Goal: Task Accomplishment & Management: Complete application form

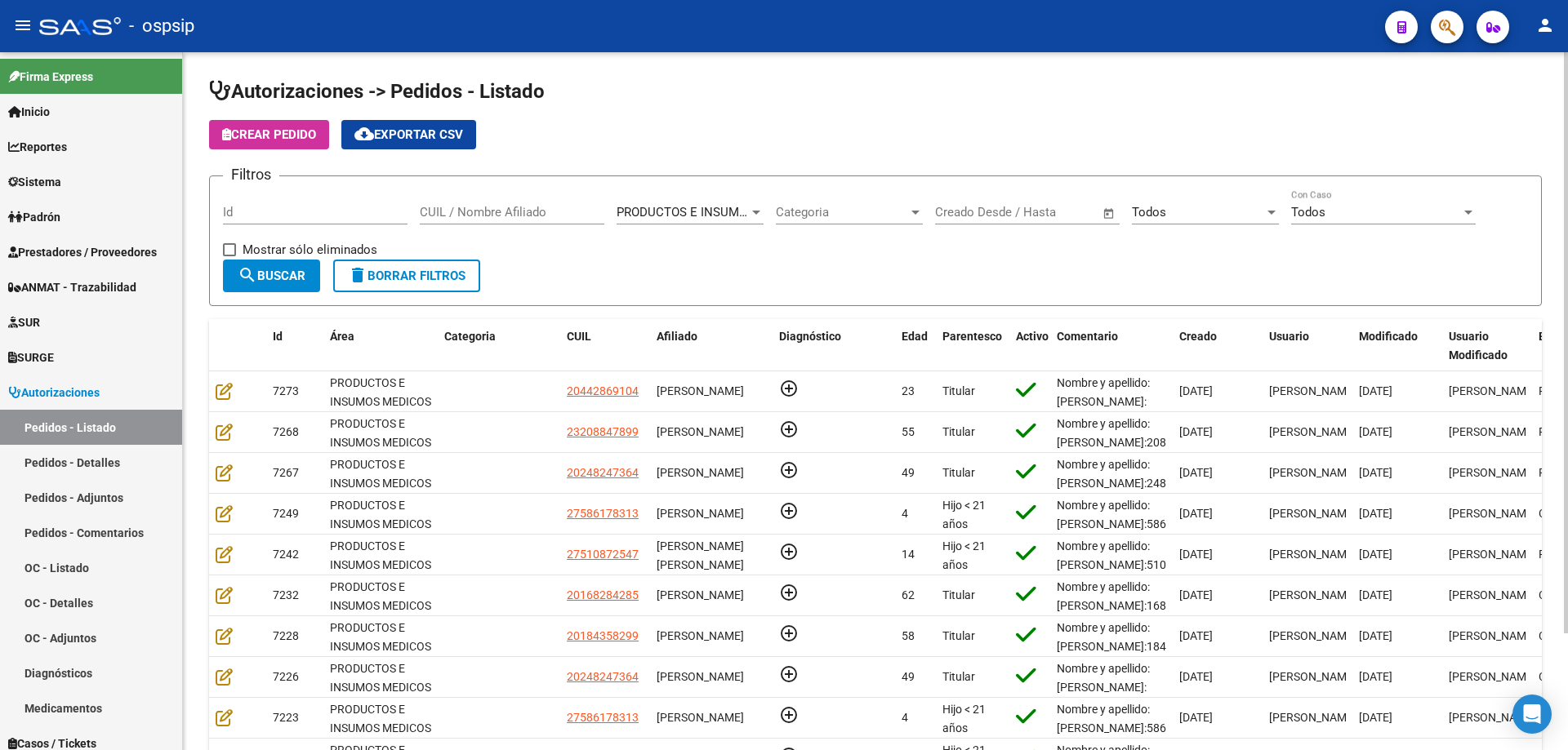
click at [543, 214] on input "CUIL / Nombre Afiliado" at bounding box center [511, 213] width 185 height 15
click at [432, 217] on input "CUIL / Nombre Afiliado" at bounding box center [511, 213] width 185 height 15
click at [434, 217] on input "CUIL / Nombre Afiliado" at bounding box center [511, 213] width 185 height 15
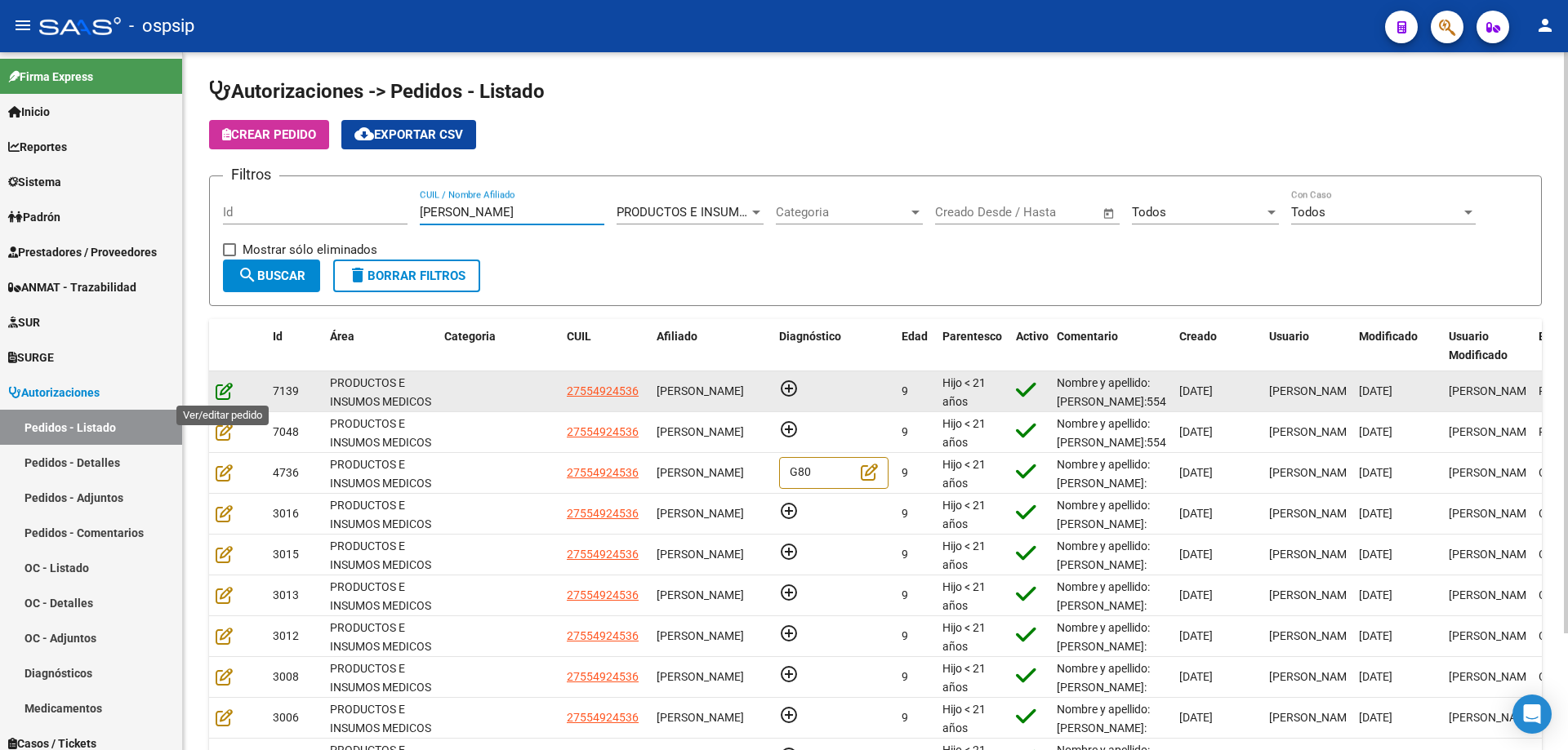
type input "[PERSON_NAME]"
click at [223, 388] on icon at bounding box center [224, 391] width 17 height 18
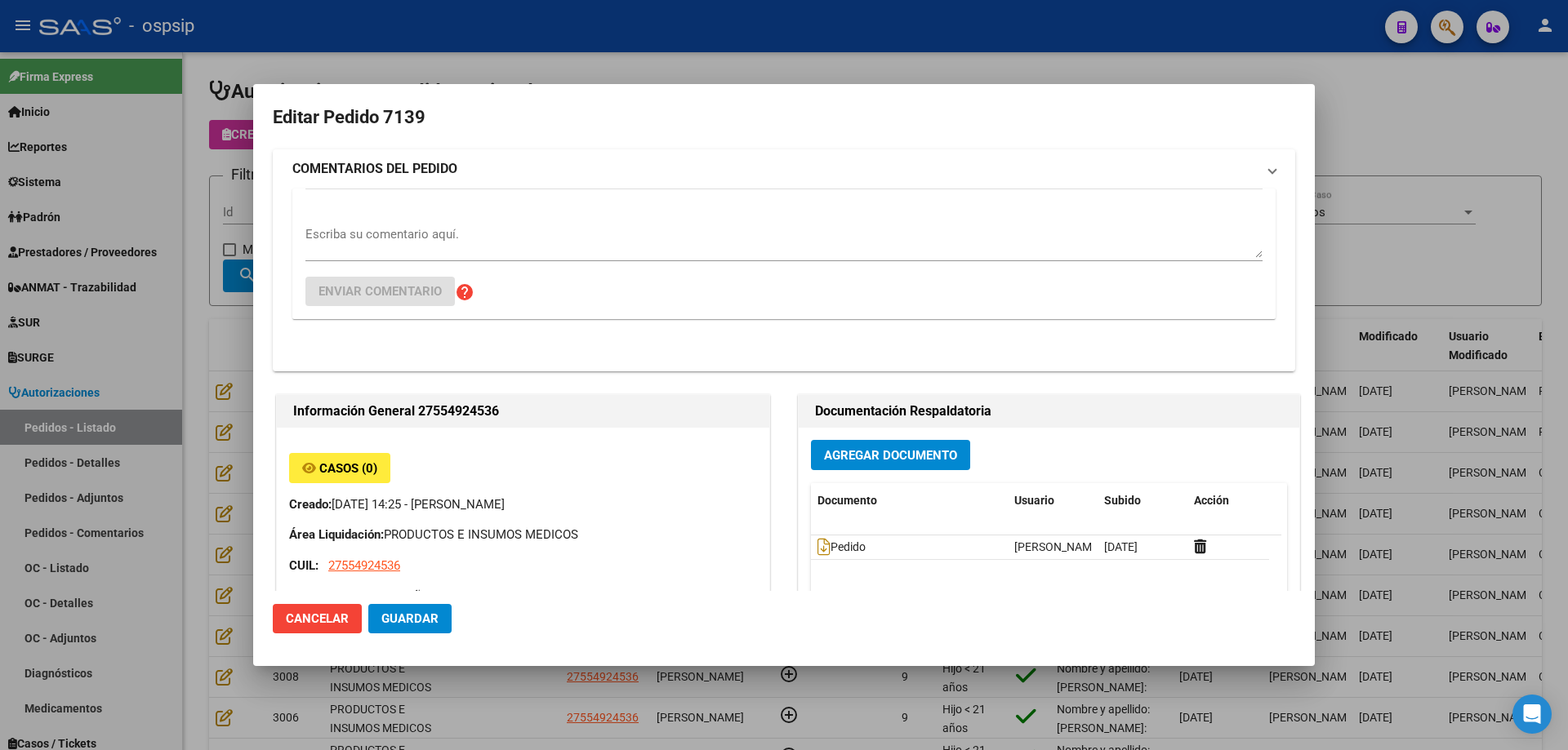
type input "[GEOGRAPHIC_DATA], [PERSON_NAME] 600"
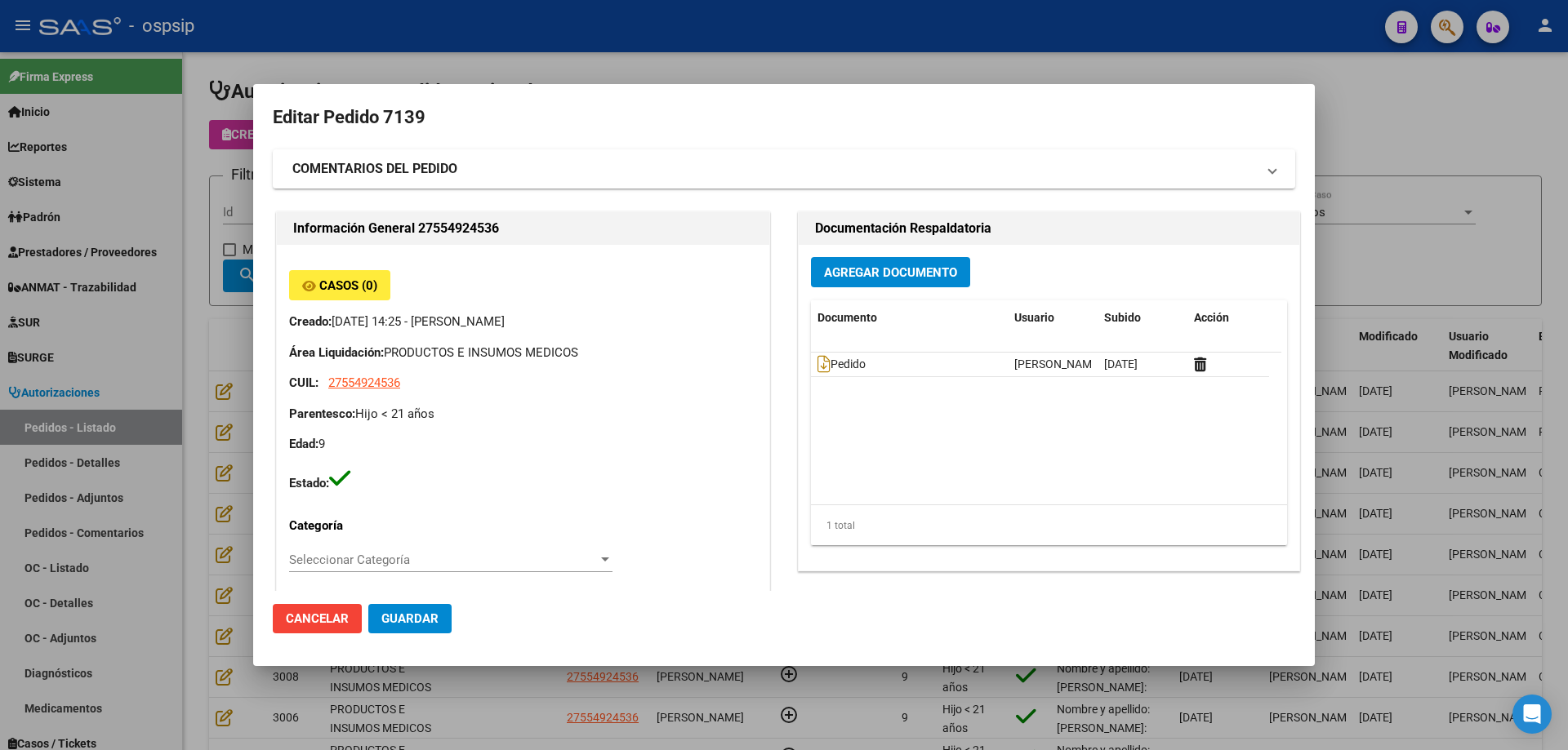
drag, startPoint x: 103, startPoint y: 264, endPoint x: 392, endPoint y: 238, distance: 290.2
click at [104, 264] on div at bounding box center [784, 375] width 1568 height 750
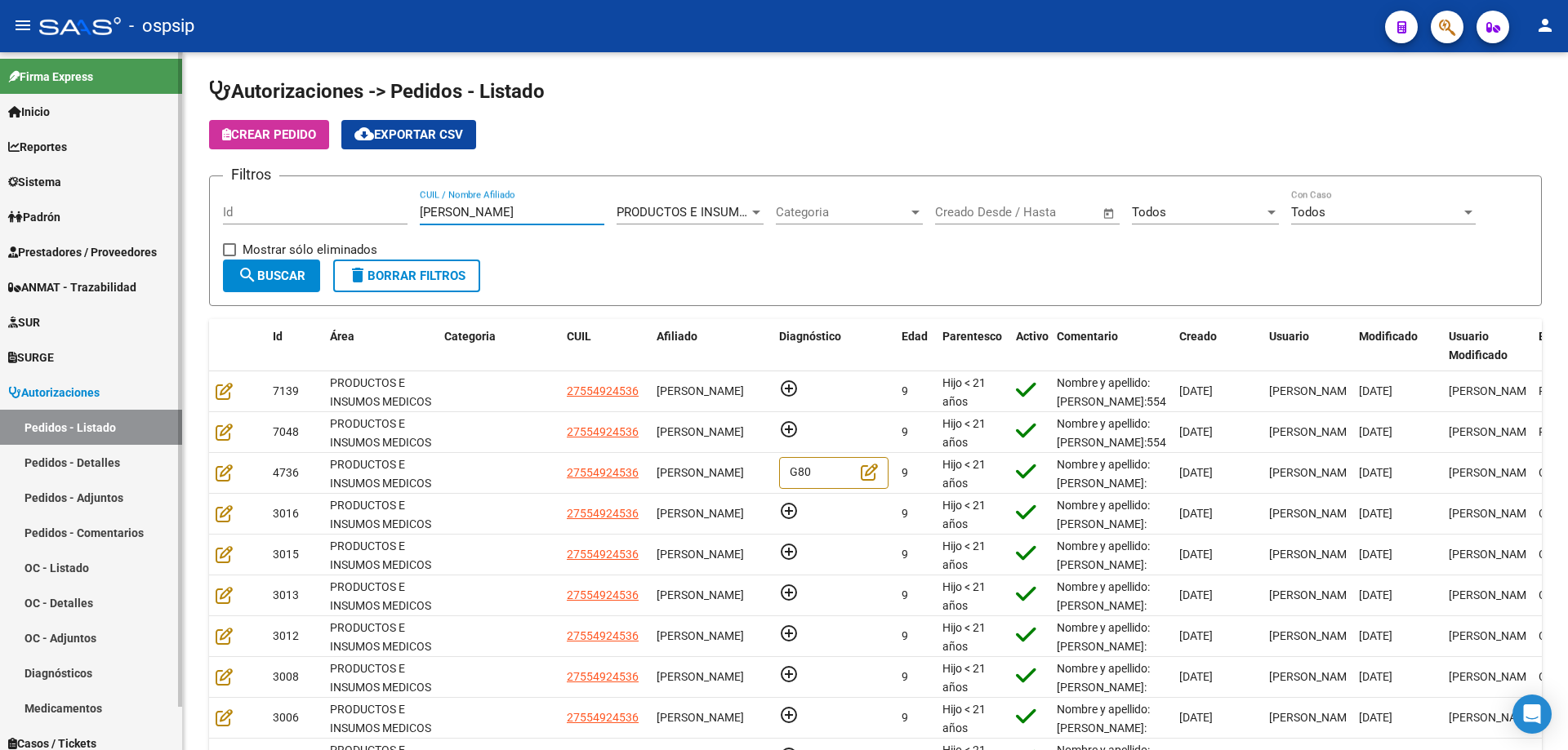
drag, startPoint x: 342, startPoint y: 215, endPoint x: 121, endPoint y: 221, distance: 221.1
click at [121, 221] on mat-sidenav-container "Firma Express Inicio Calendario SSS Instructivos Contacto OS Reportes Egresos D…" at bounding box center [784, 401] width 1568 height 698
type input "[PERSON_NAME]"
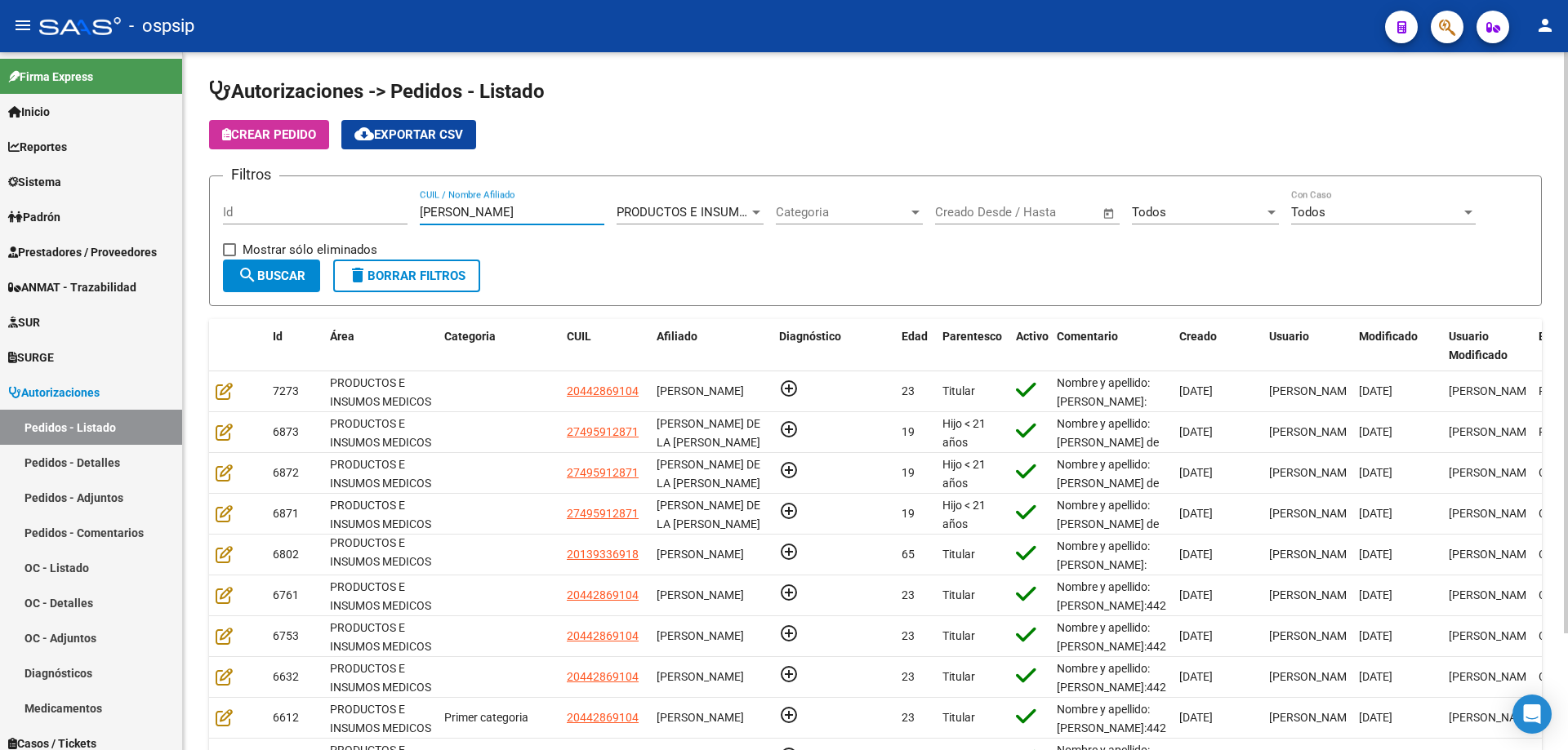
drag, startPoint x: 485, startPoint y: 211, endPoint x: 360, endPoint y: 213, distance: 125.0
click at [360, 213] on div "Filtros Id [PERSON_NAME] CUIL / Nombre Afiliado PRODUCTOS E INSUMOS MEDICOS Sel…" at bounding box center [876, 225] width 1305 height 71
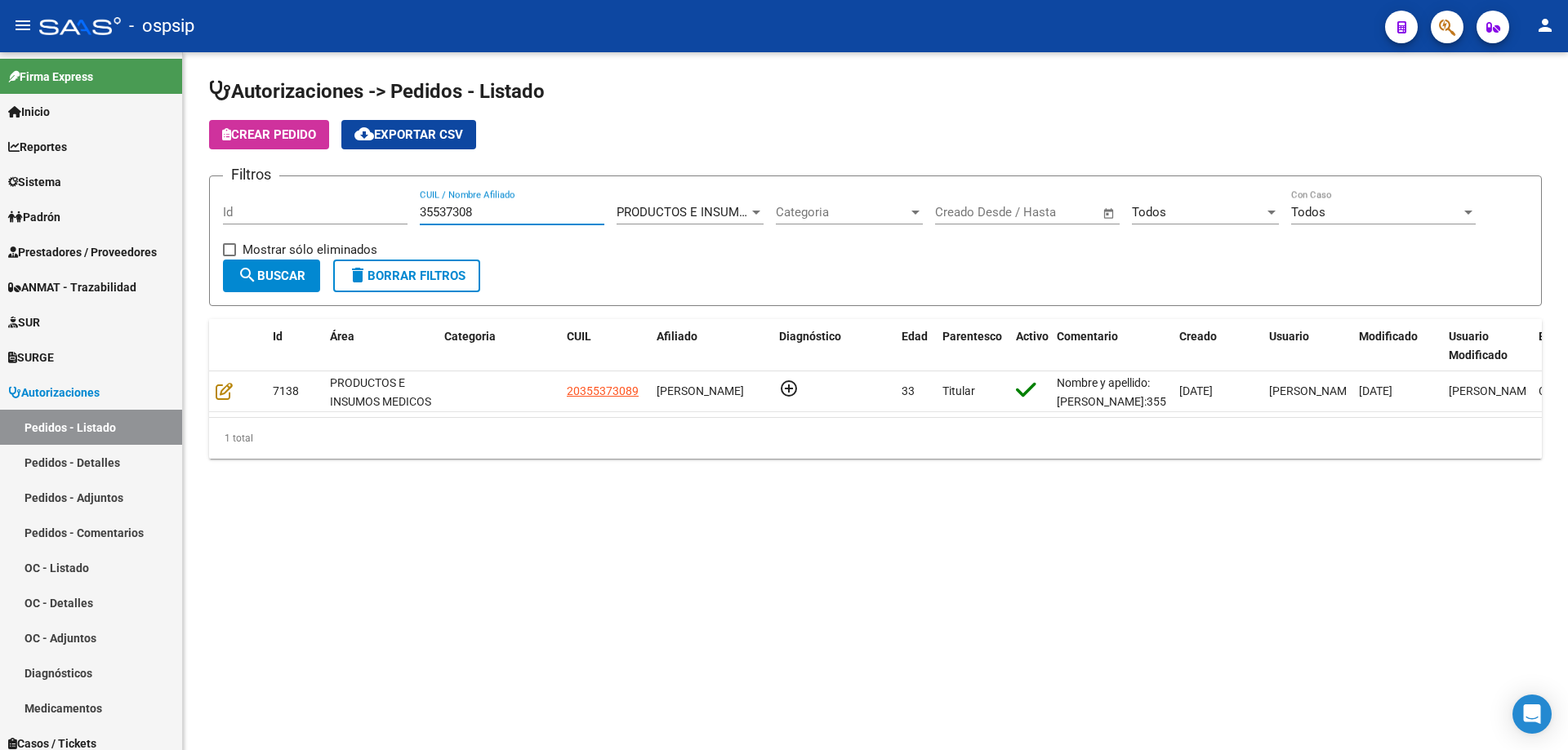
click at [459, 217] on input "35537308" at bounding box center [511, 213] width 185 height 15
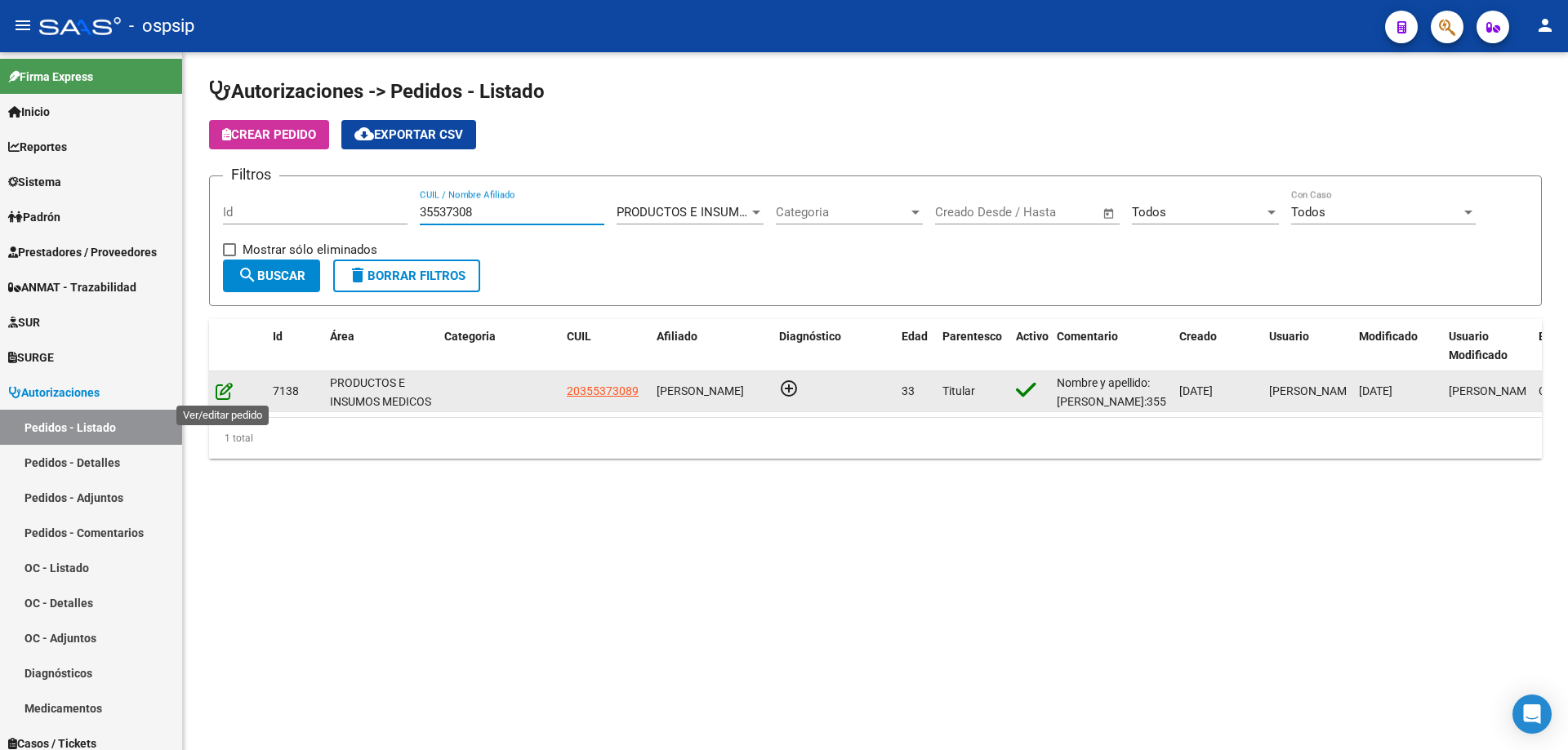
type input "35537308"
click at [226, 394] on icon at bounding box center [224, 391] width 17 height 18
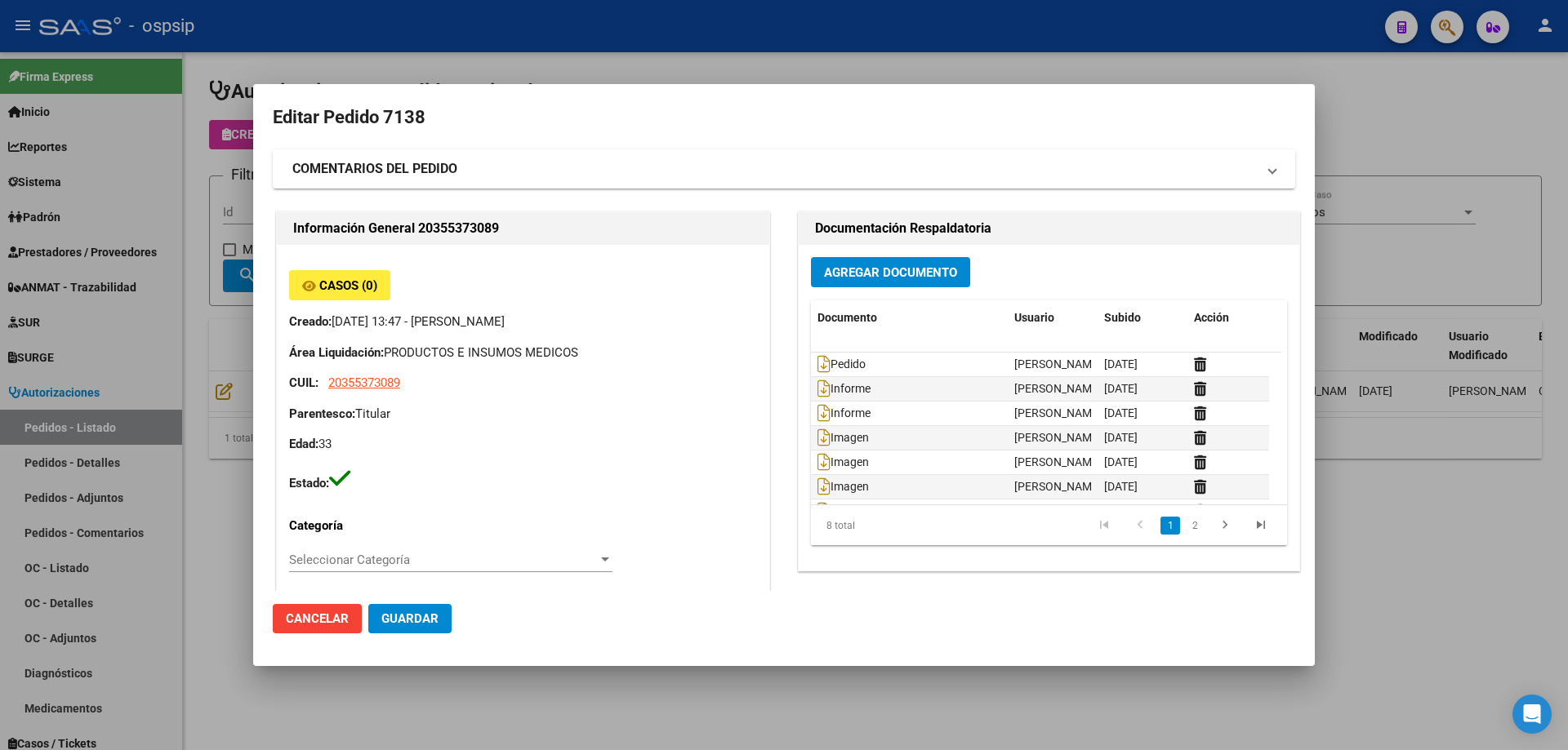
type input "[GEOGRAPHIC_DATA], [GEOGRAPHIC_DATA][PERSON_NAME], [PERSON_NAME] 1614"
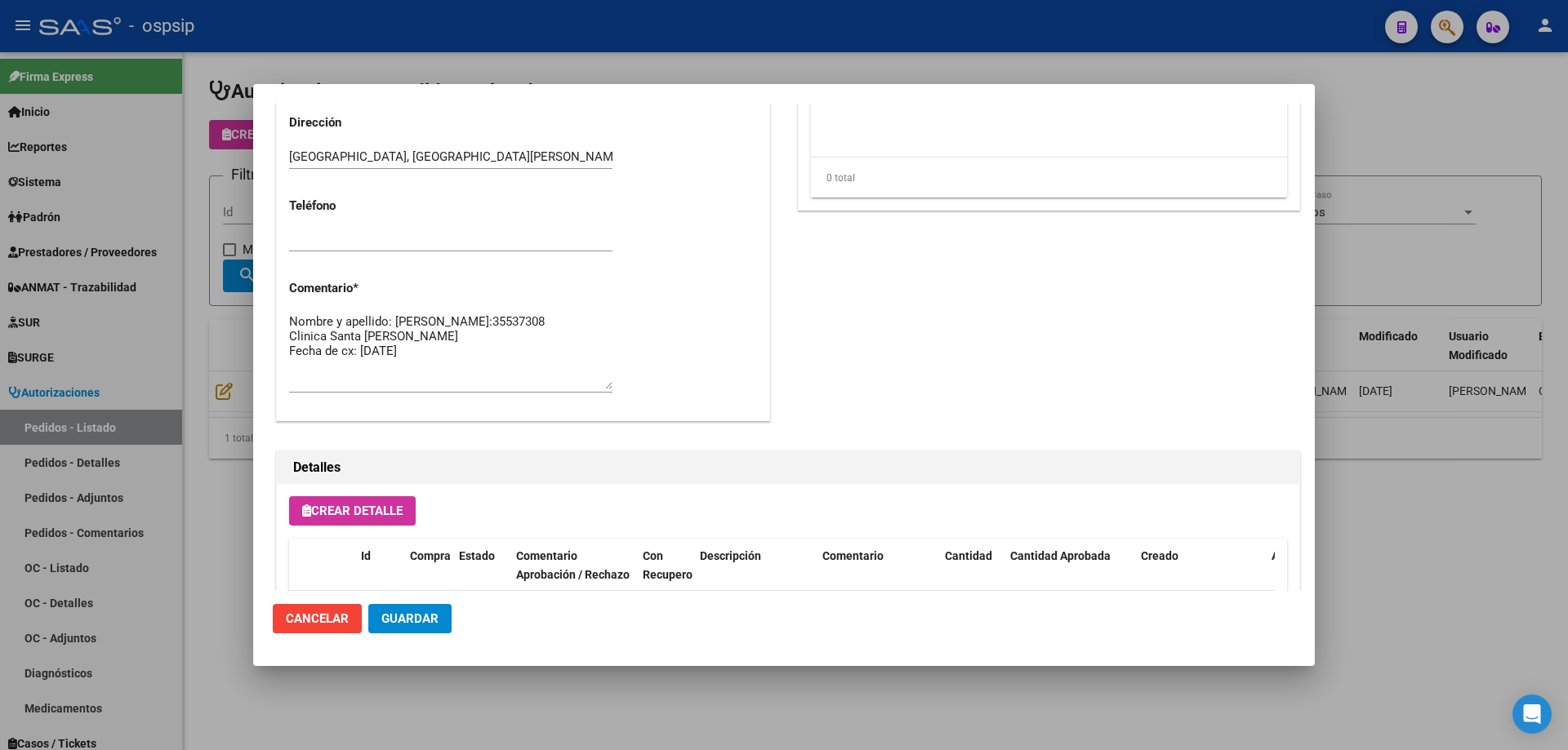
scroll to position [652, 0]
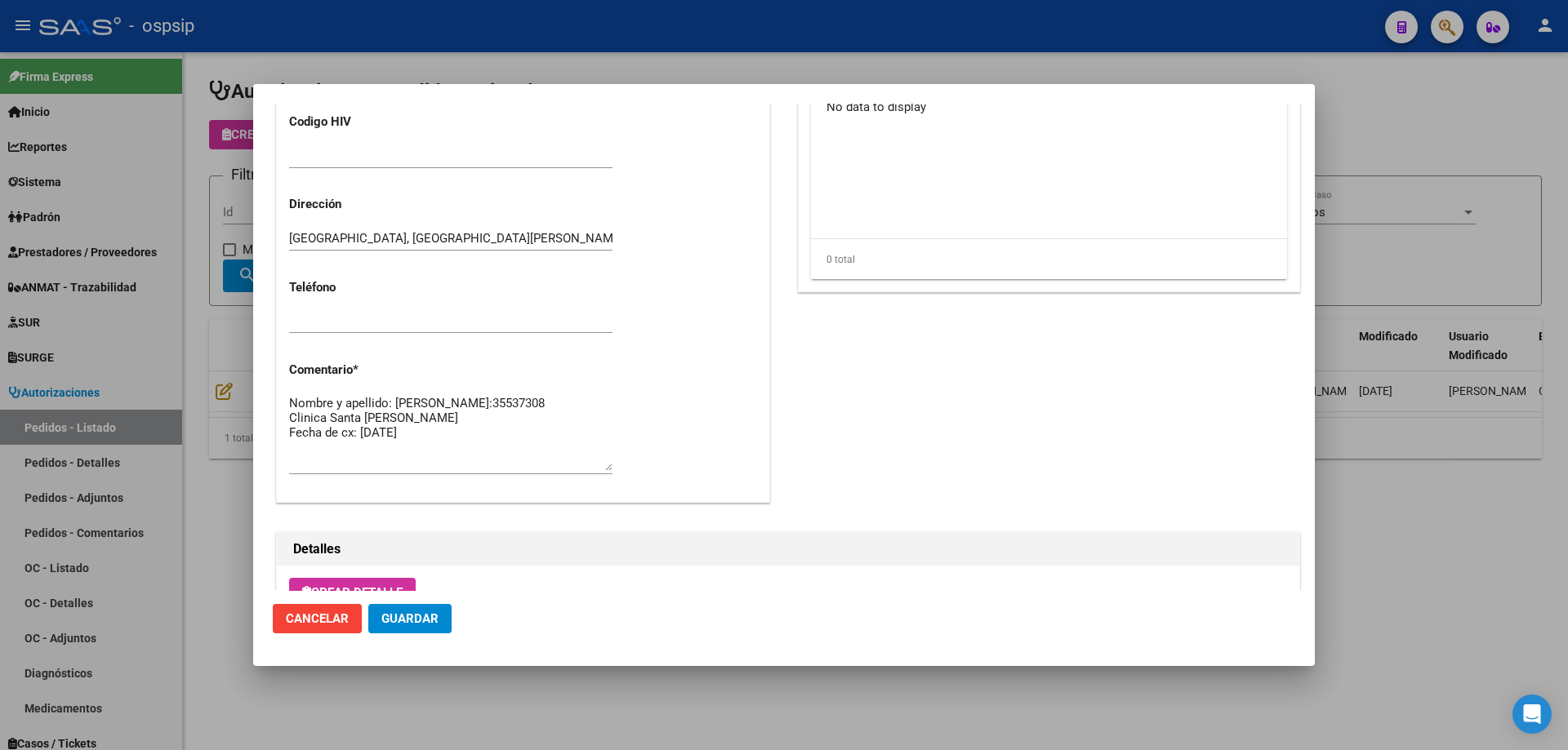
click at [469, 446] on textarea "Nombre y apellido: [PERSON_NAME]:35537308 Clinica Santa [PERSON_NAME] Fecha de …" at bounding box center [451, 433] width 323 height 77
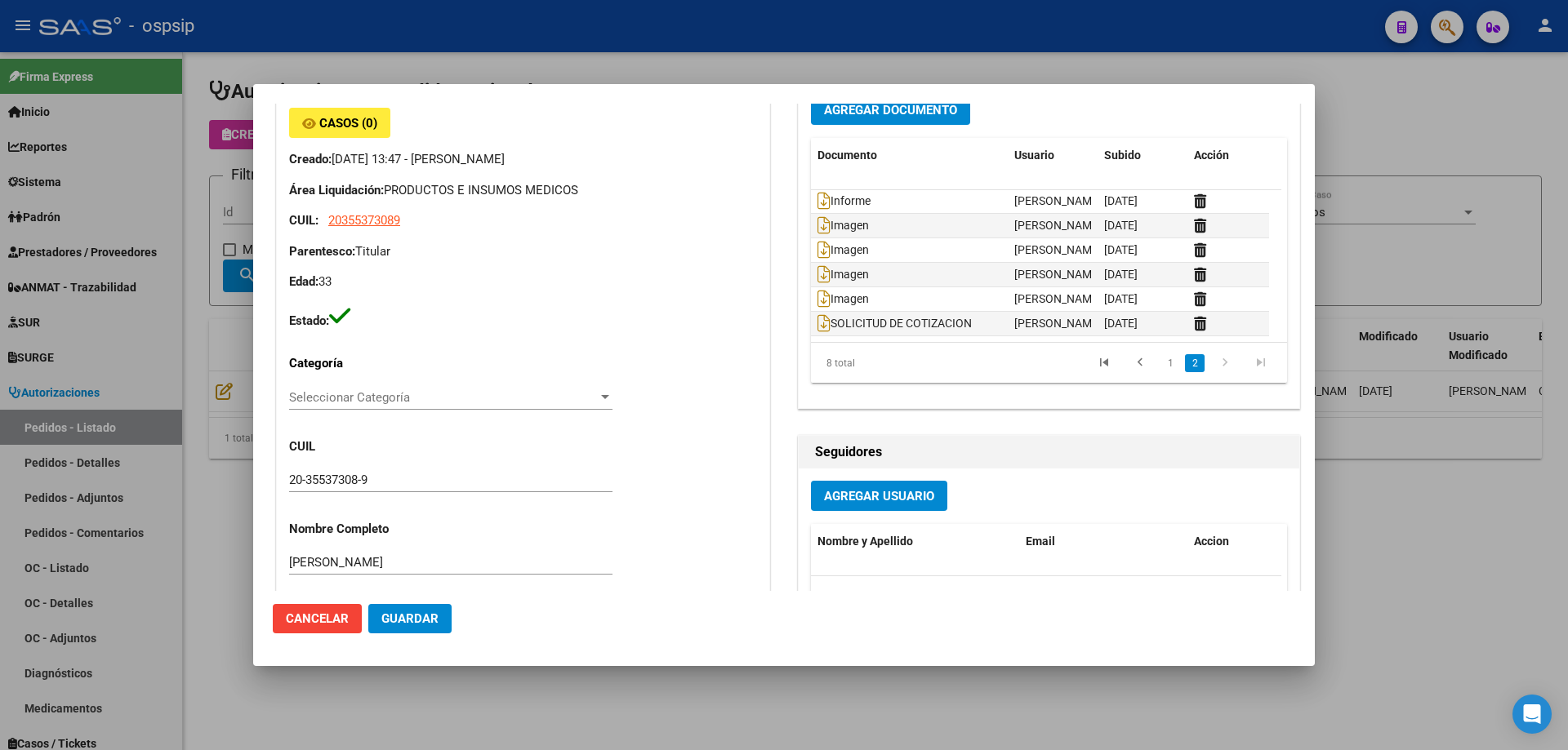
scroll to position [0, 0]
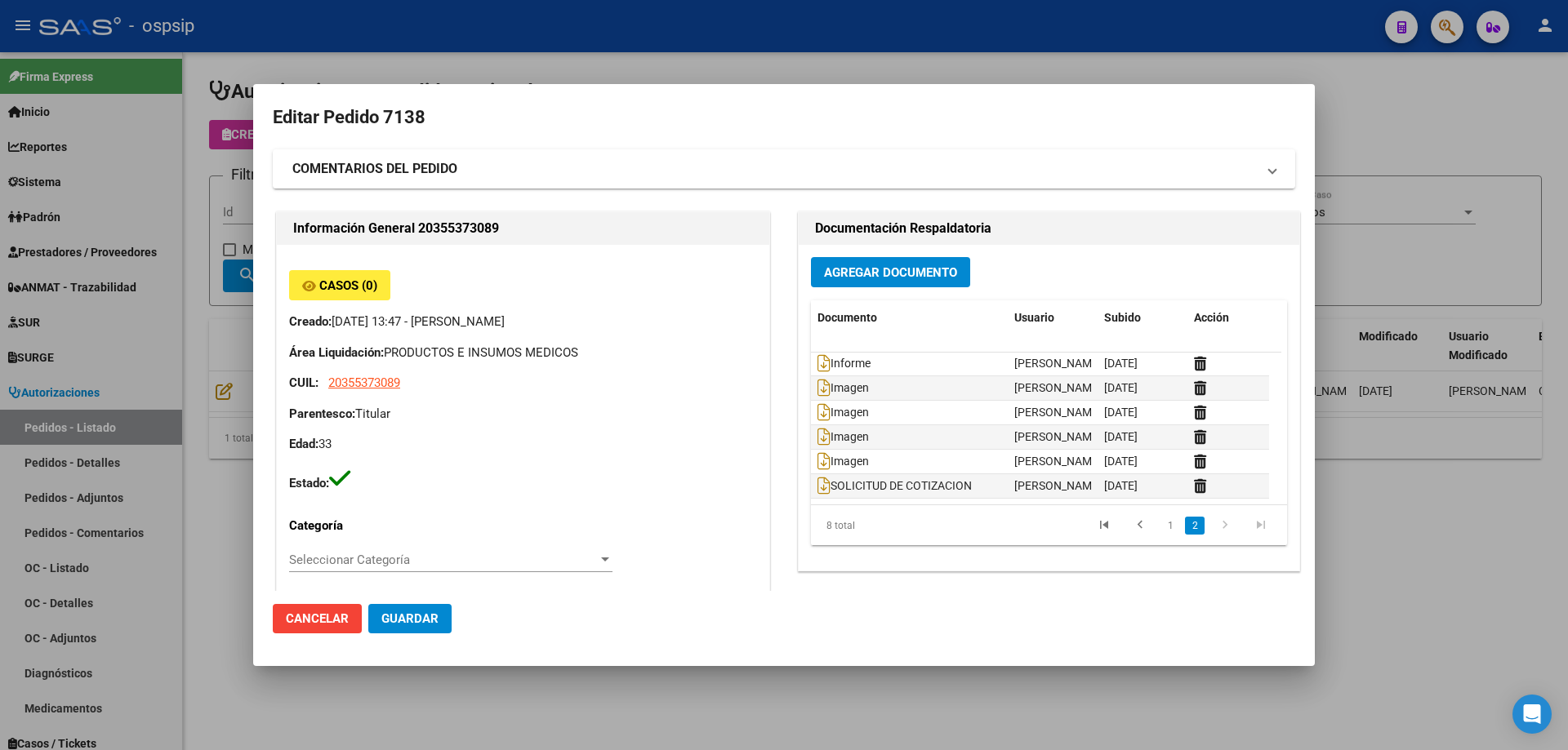
click at [199, 237] on div at bounding box center [784, 375] width 1568 height 750
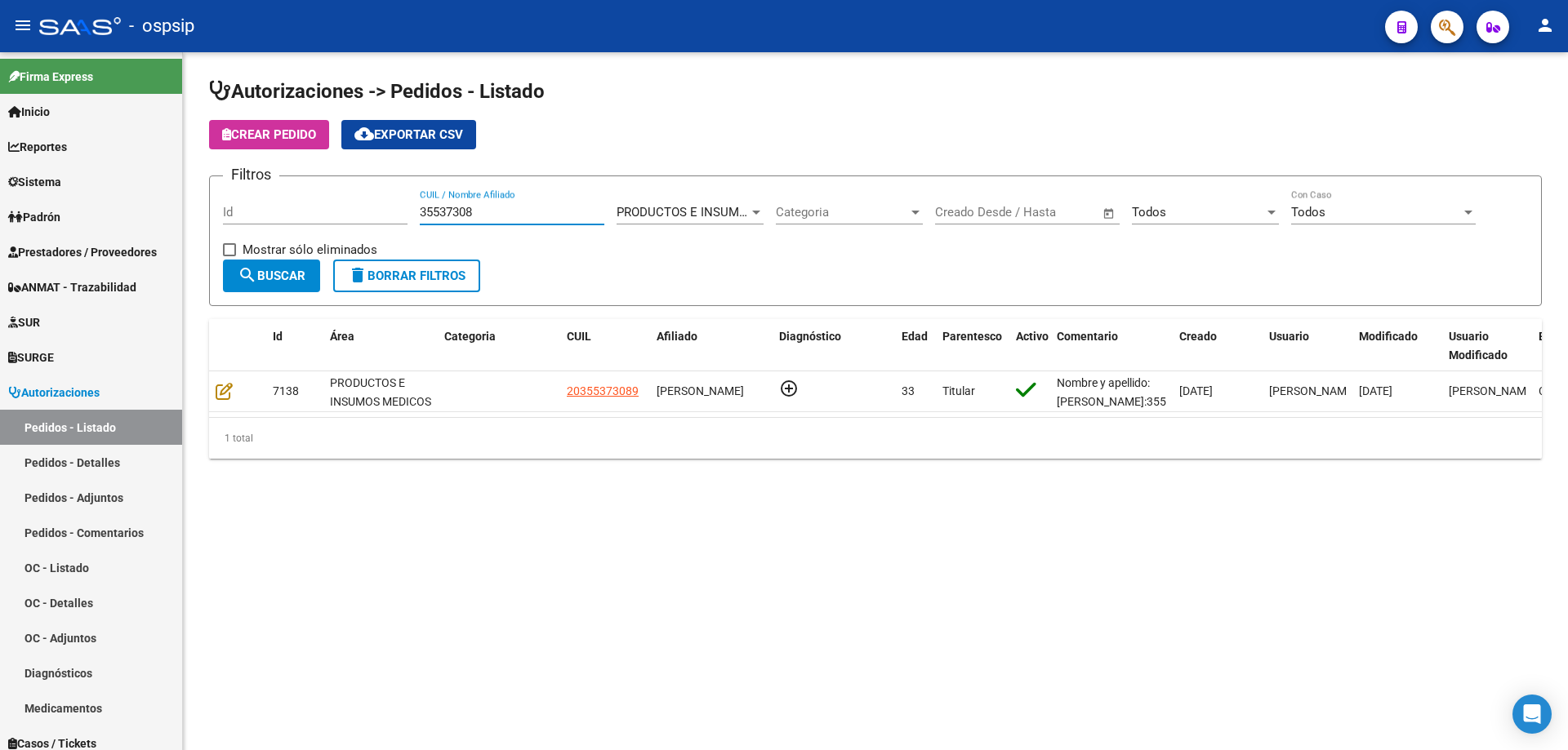
drag, startPoint x: 496, startPoint y: 211, endPoint x: 355, endPoint y: 216, distance: 141.1
click at [355, 216] on div "Filtros Id 35537308 CUIL / Nombre Afiliado PRODUCTOS E INSUMOS MEDICOS Seleccio…" at bounding box center [876, 225] width 1305 height 71
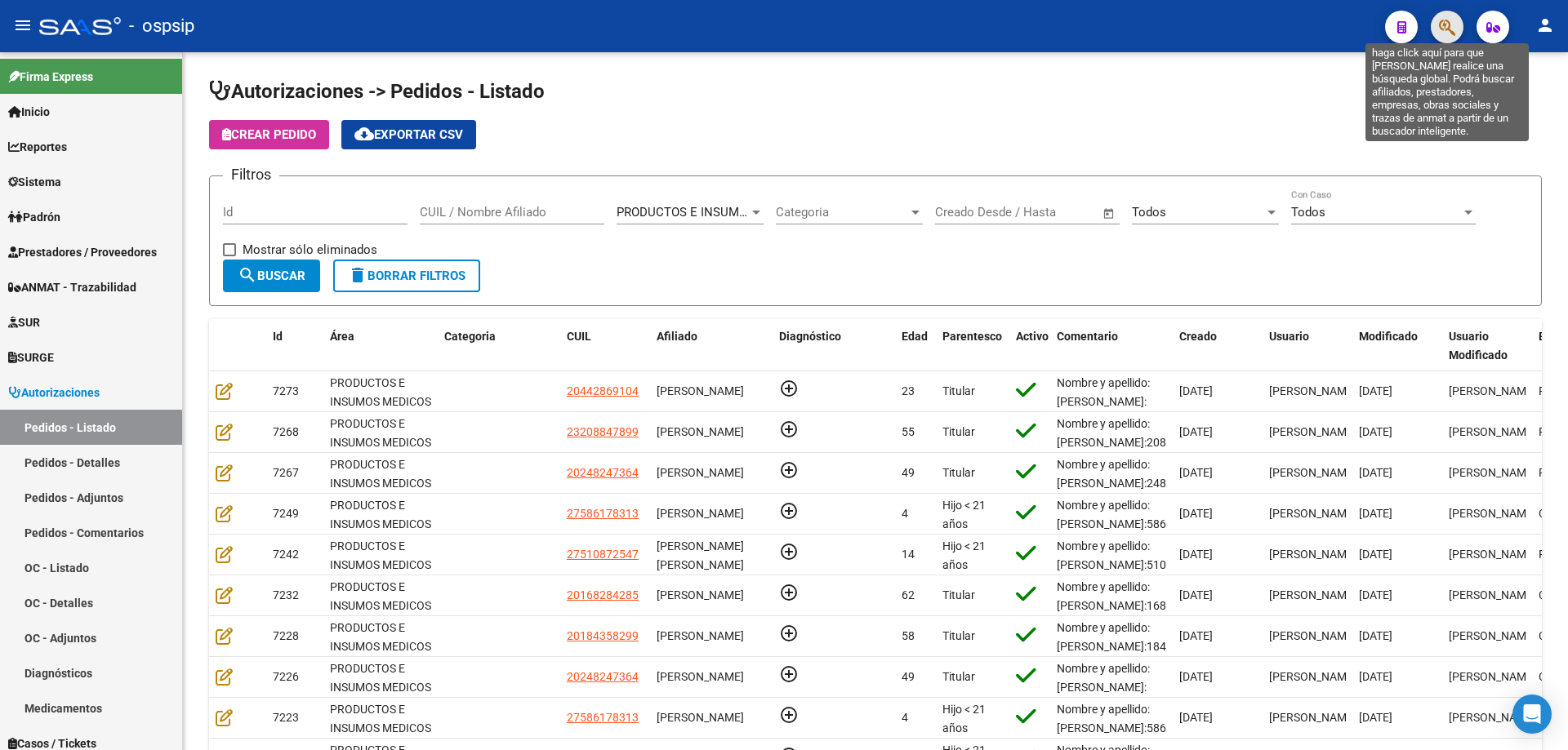
click at [1447, 30] on icon "button" at bounding box center [1447, 27] width 16 height 19
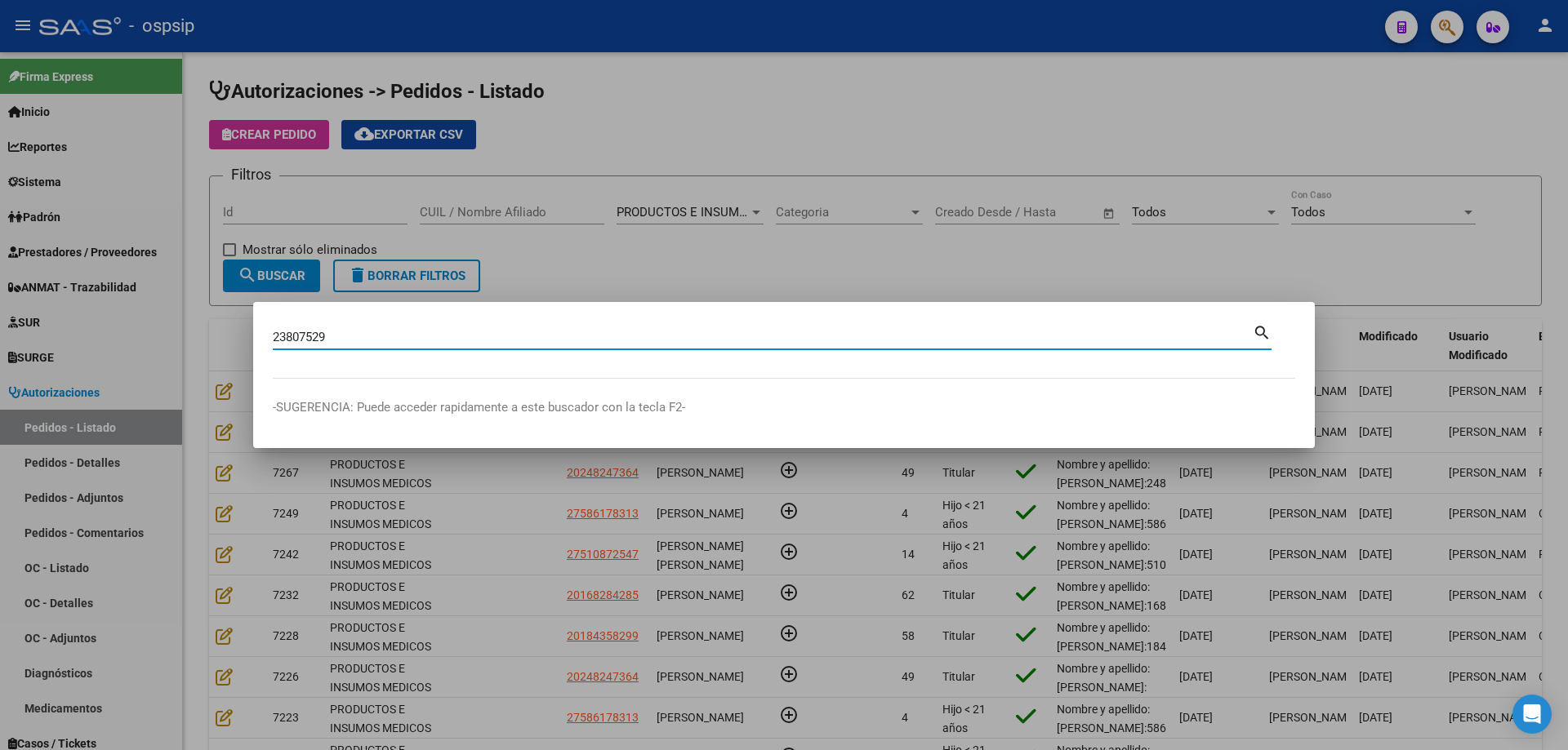
type input "23807529"
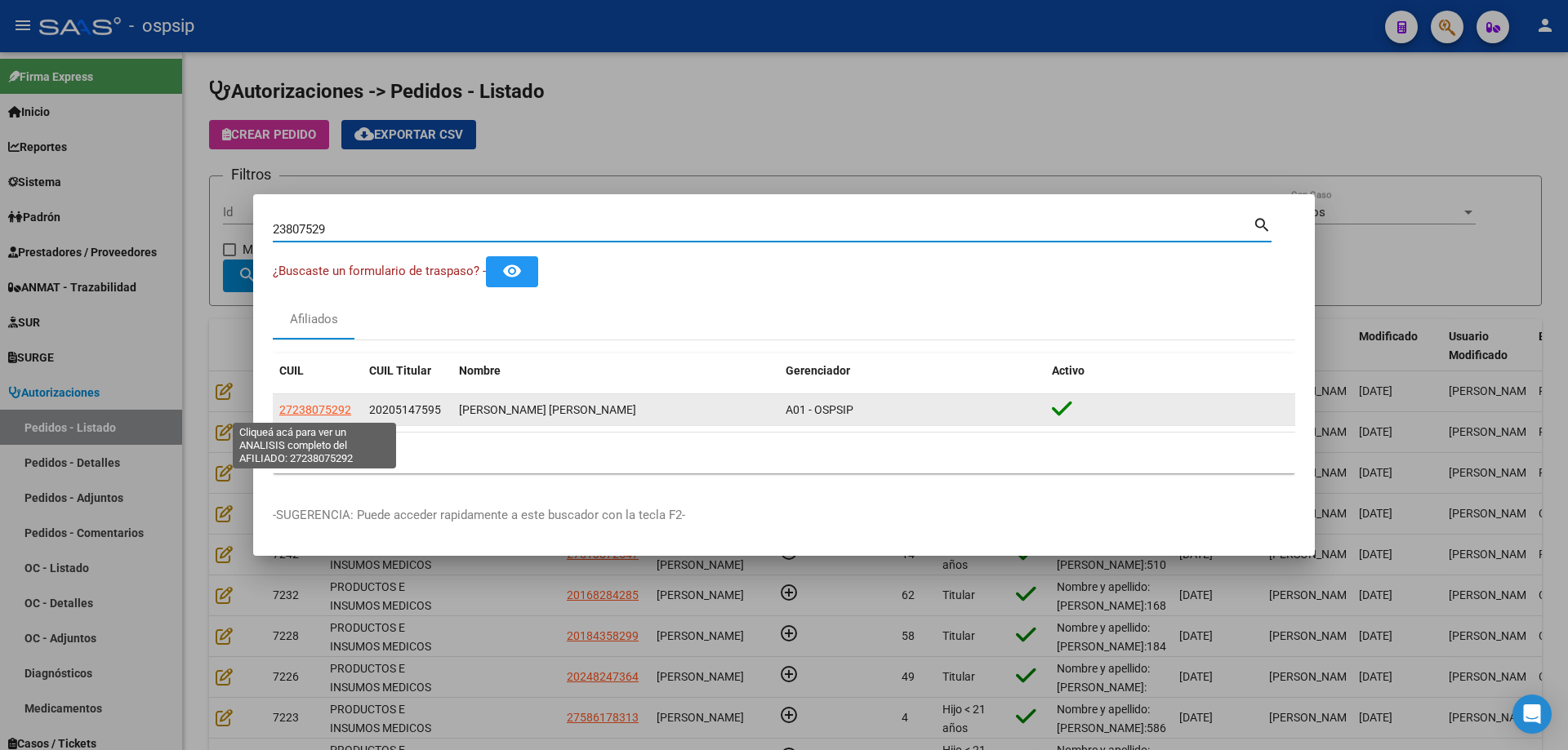
click at [338, 411] on span "27238075292" at bounding box center [315, 410] width 72 height 13
type textarea "27238075292"
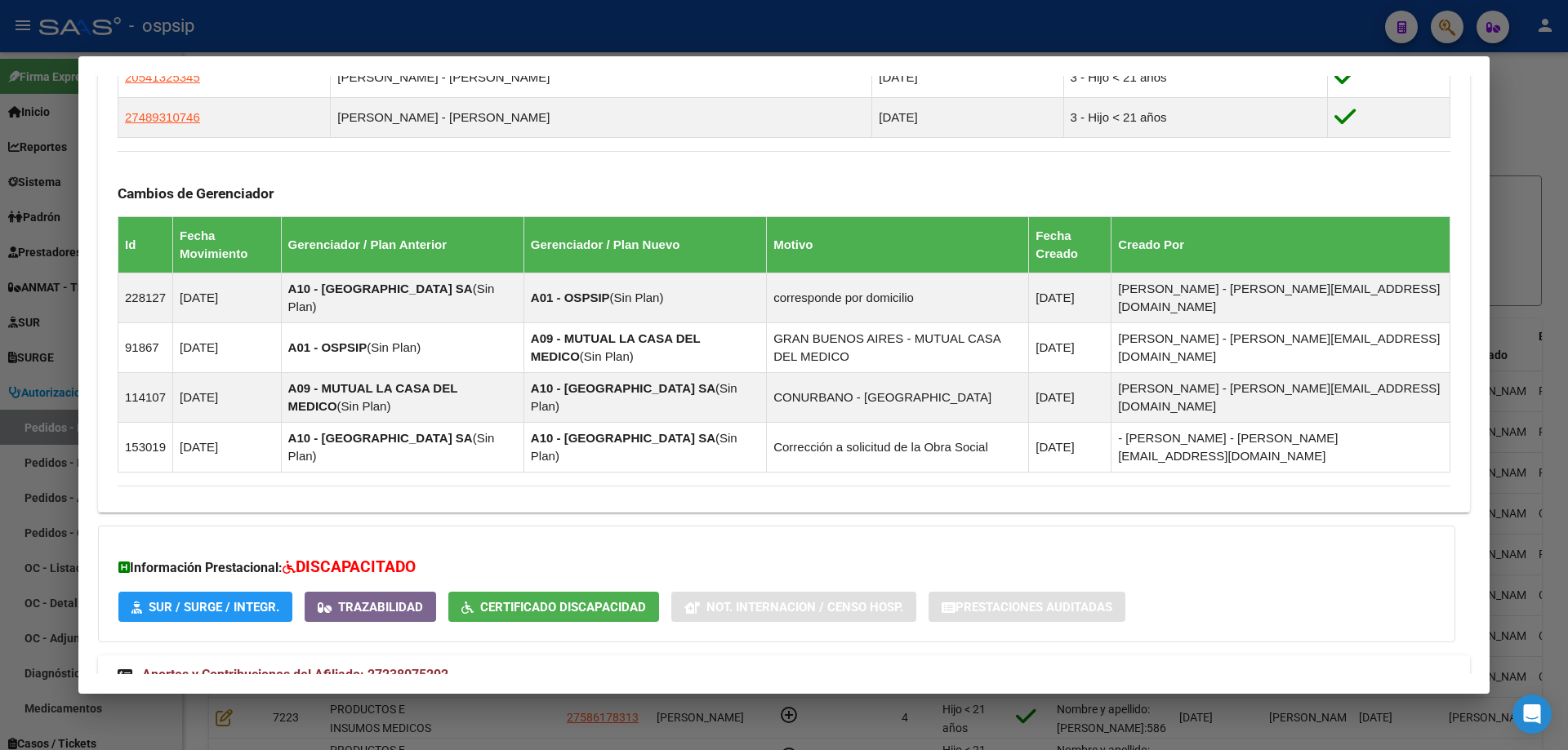
scroll to position [1040, 0]
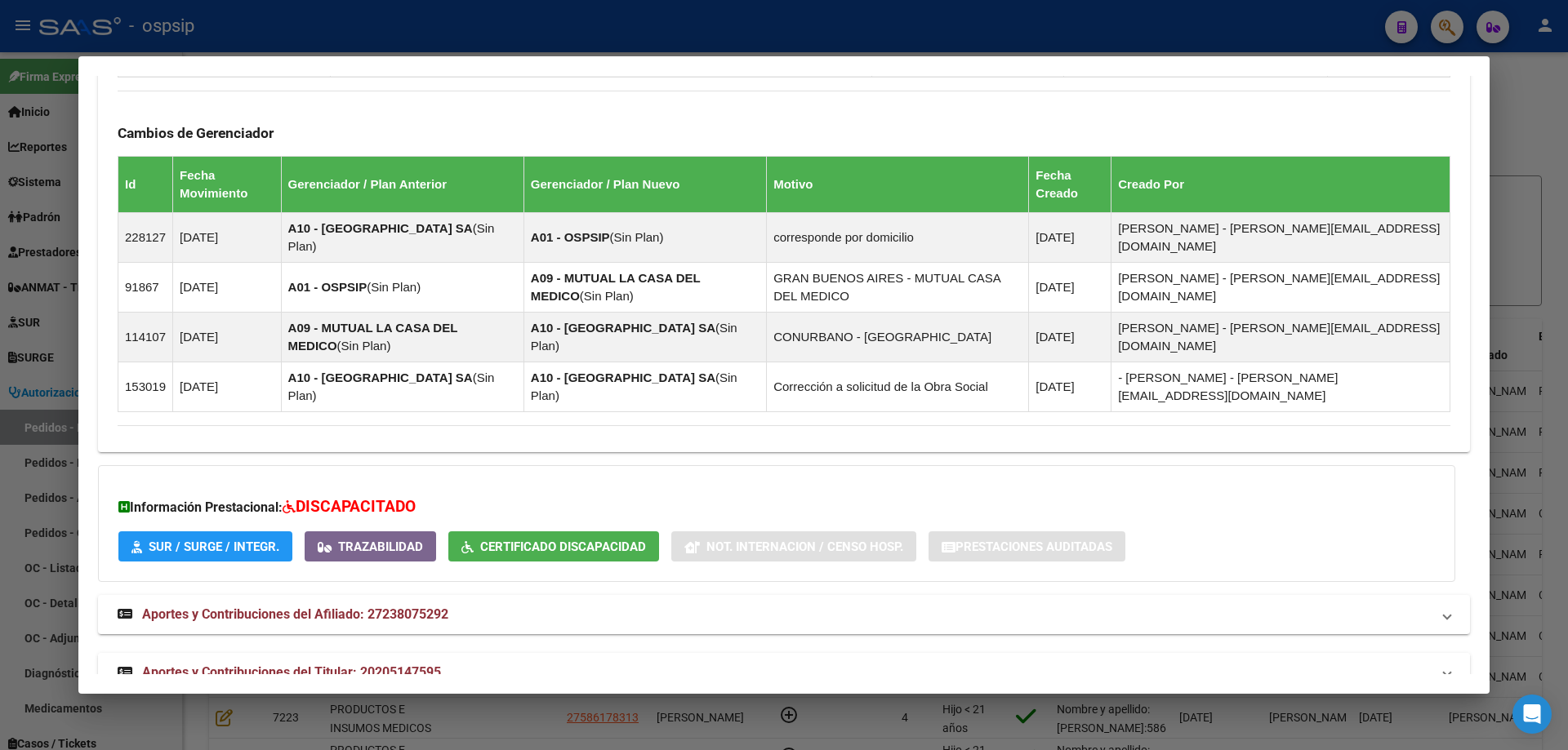
click at [313, 665] on span "Aportes y Contribuciones del Titular: 20205147595" at bounding box center [291, 672] width 299 height 16
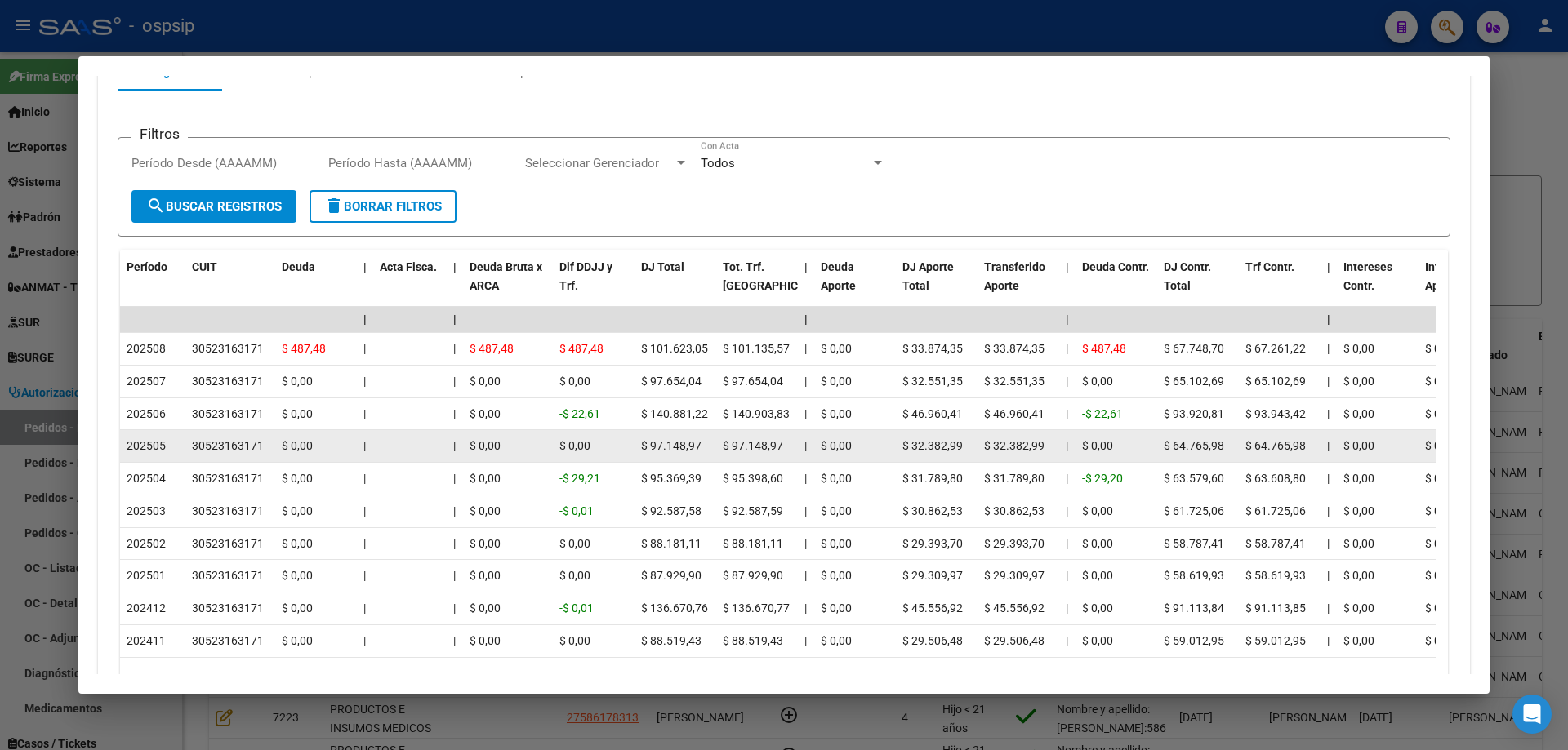
scroll to position [1777, 0]
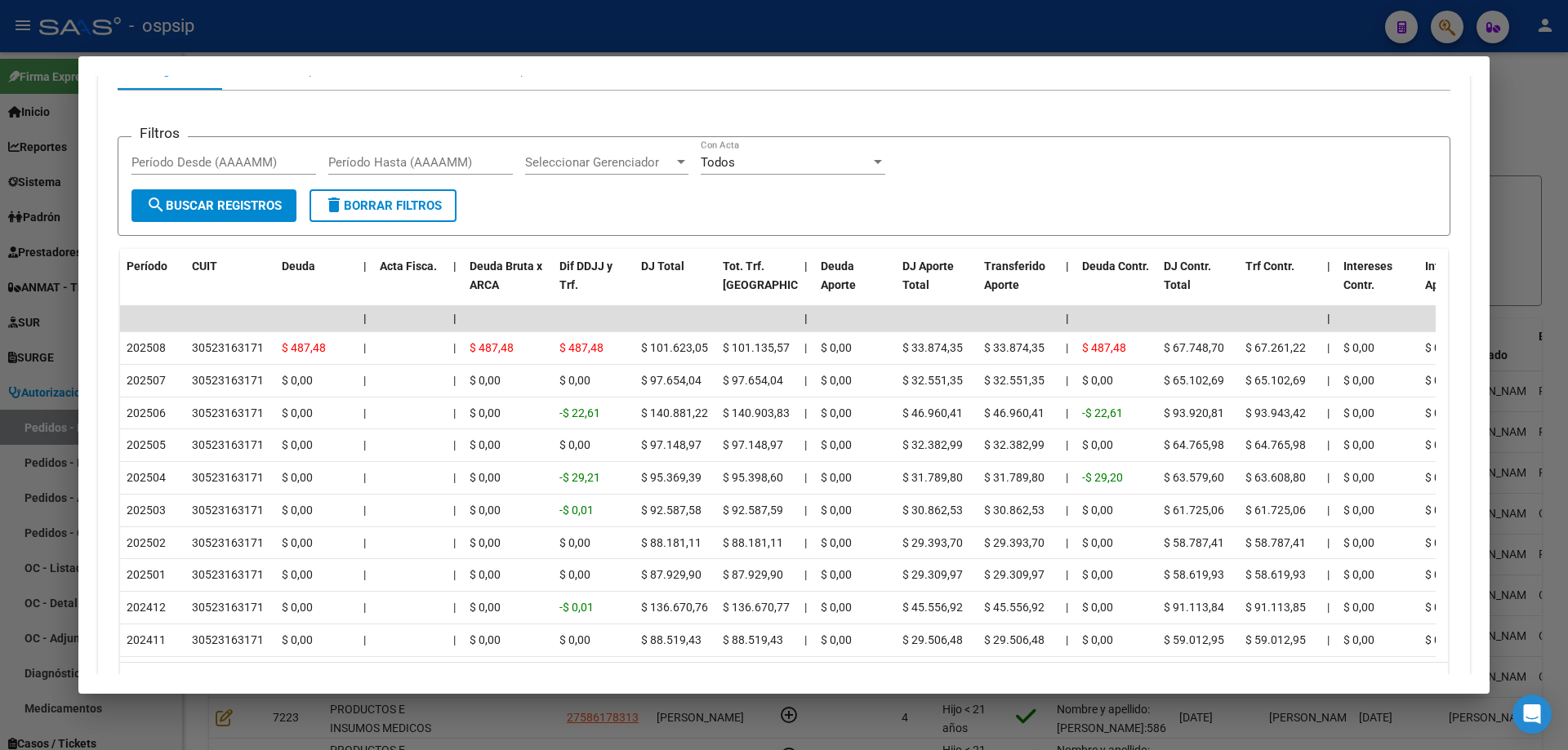
click at [38, 318] on div at bounding box center [784, 375] width 1568 height 750
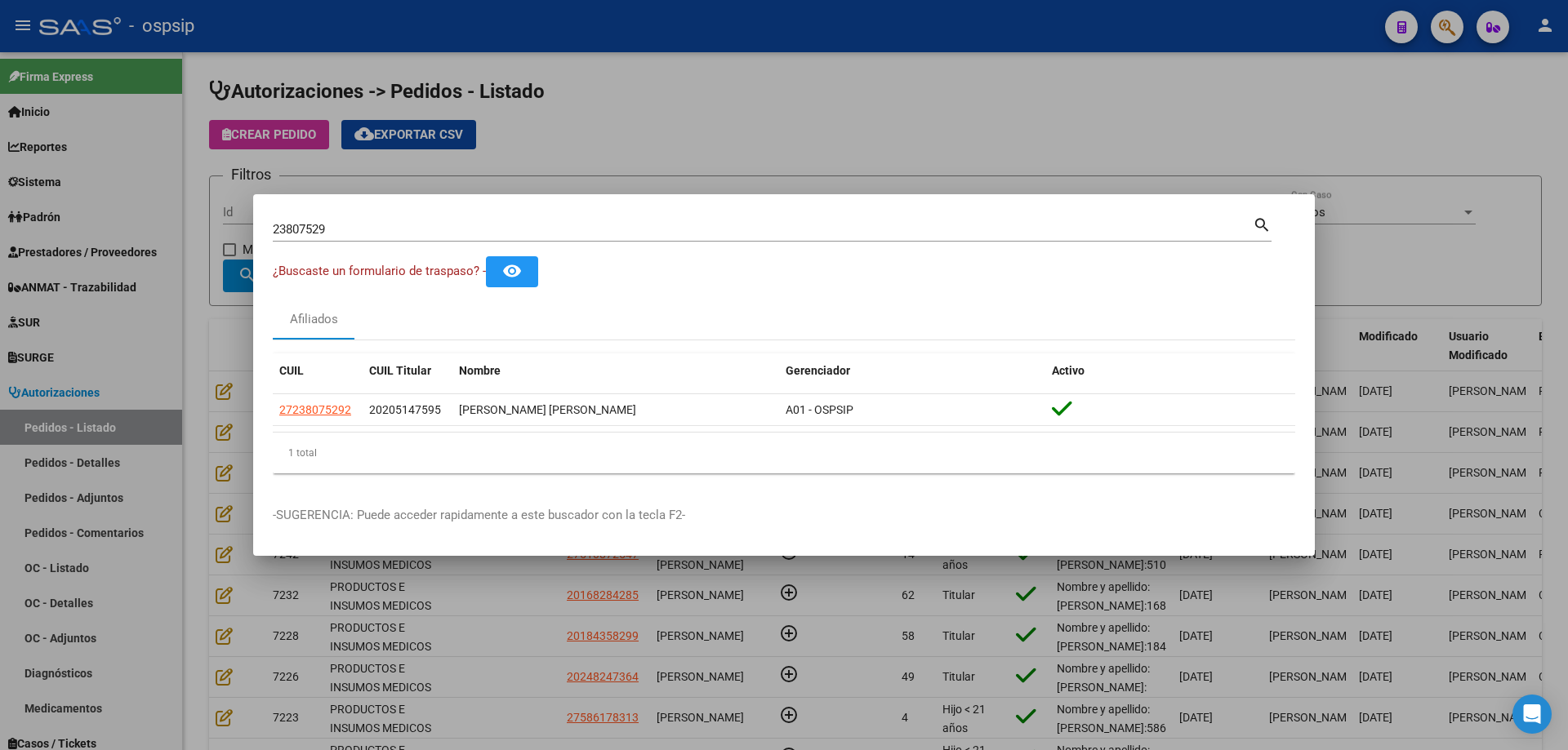
click at [308, 223] on input "23807529" at bounding box center [763, 230] width 980 height 15
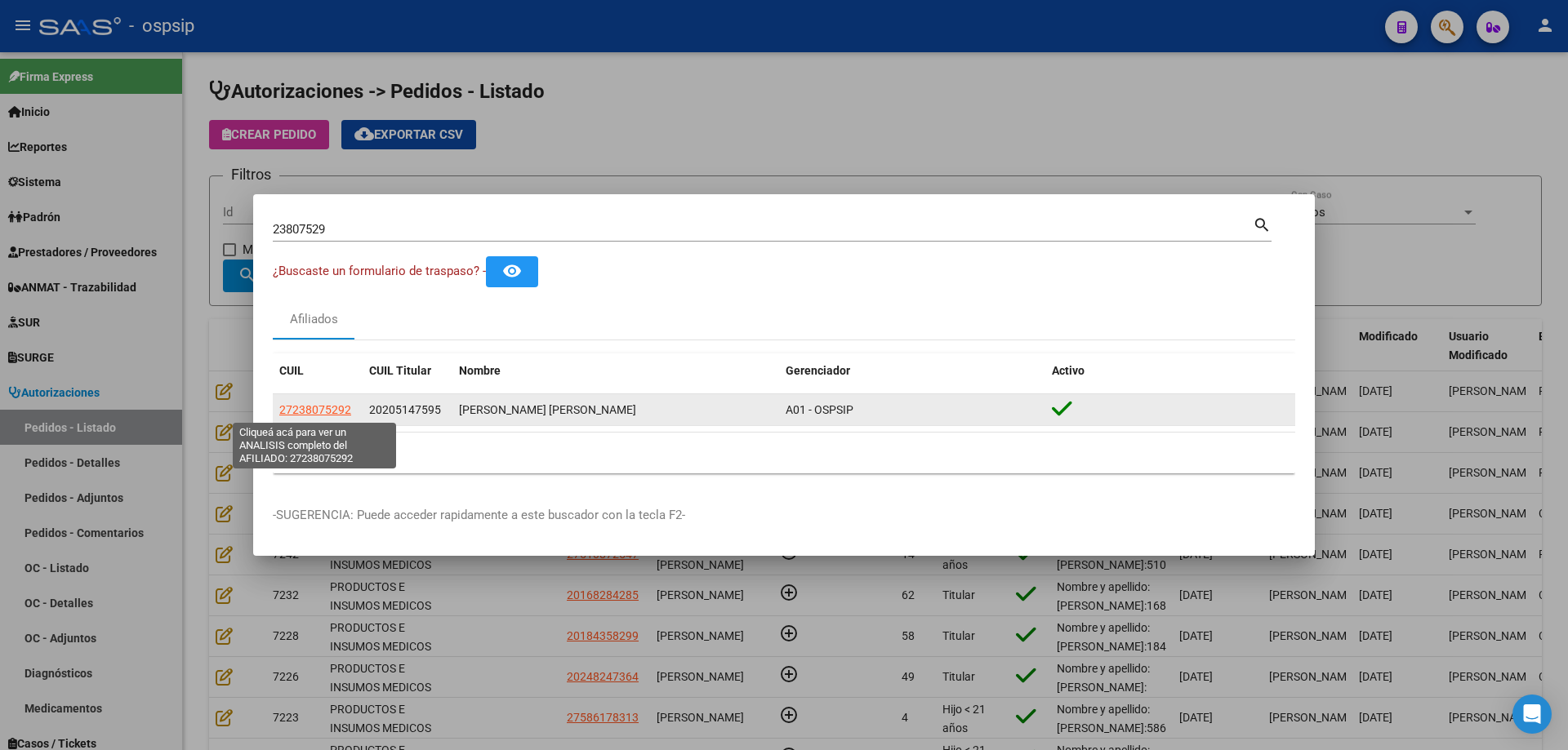
click at [319, 405] on span "27238075292" at bounding box center [315, 410] width 72 height 13
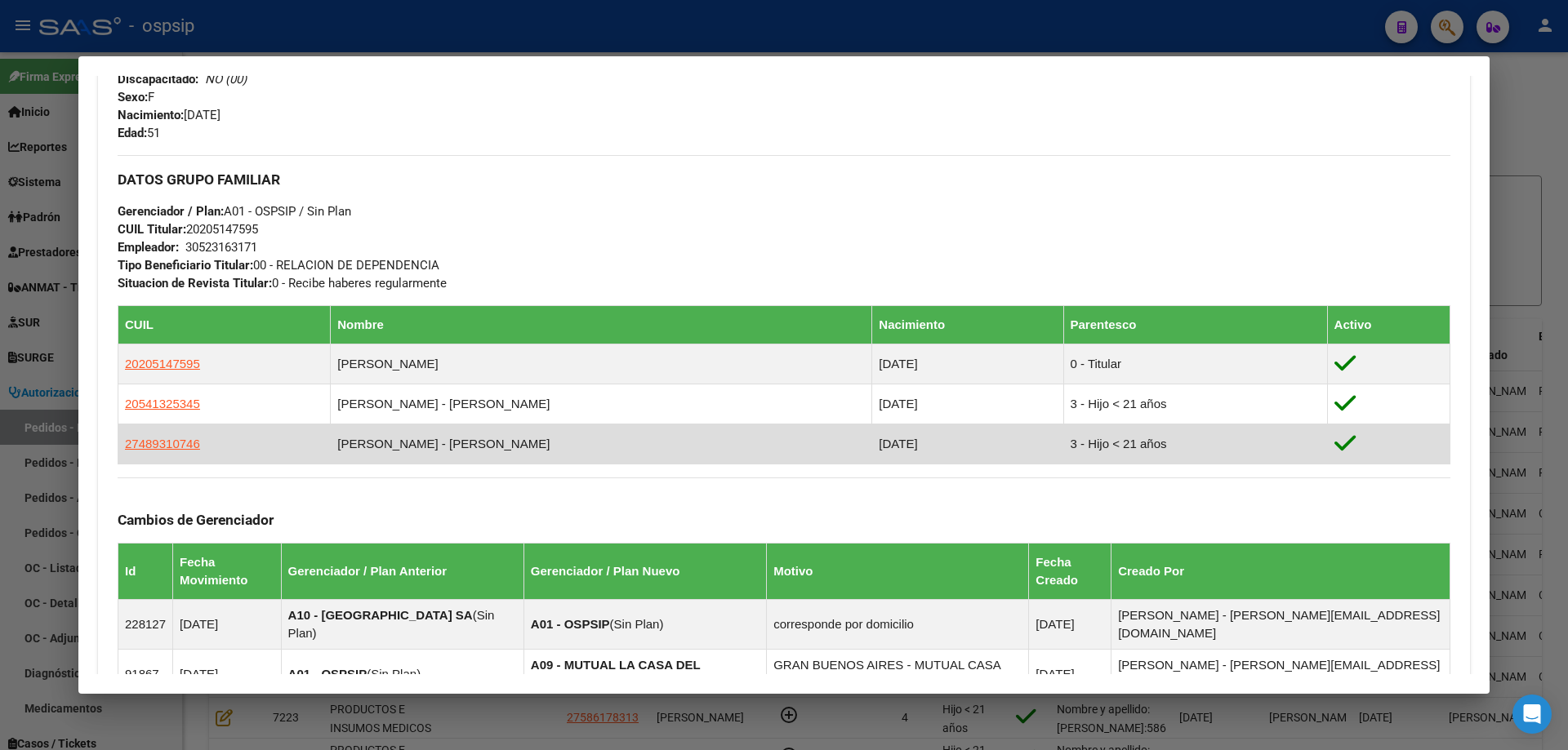
scroll to position [1040, 0]
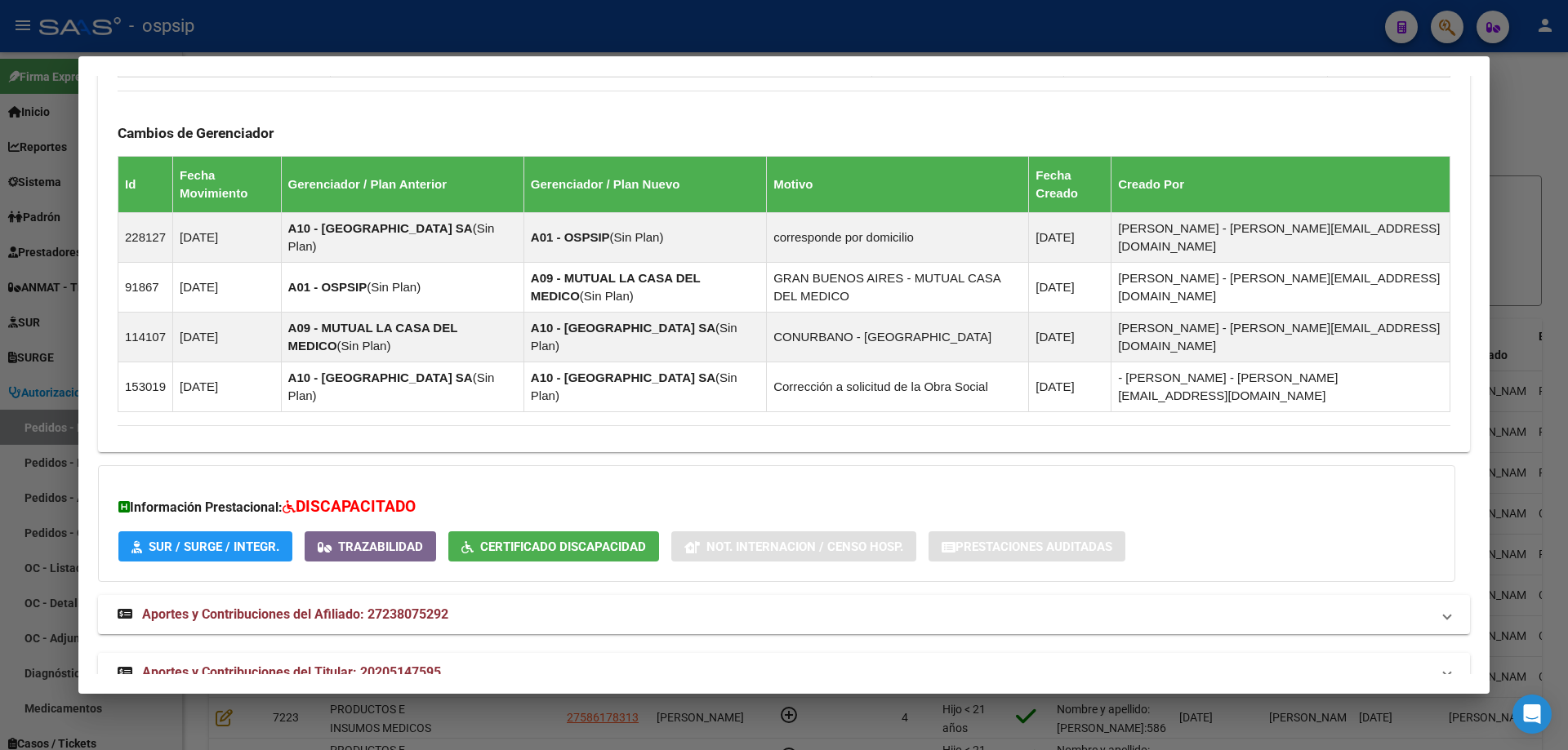
click at [351, 663] on strong "Aportes y Contribuciones del Titular: 20205147595" at bounding box center [279, 673] width 323 height 20
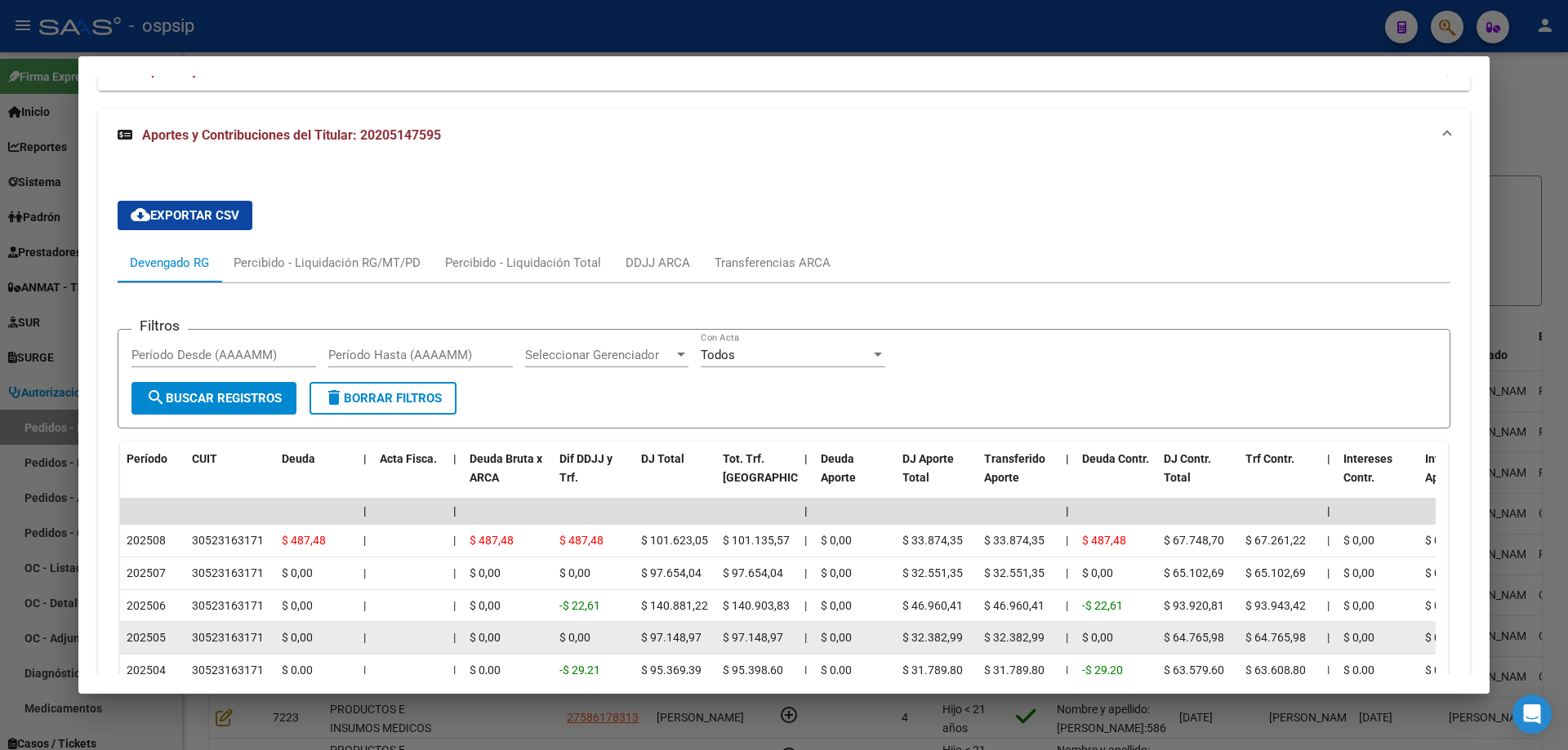
scroll to position [1777, 0]
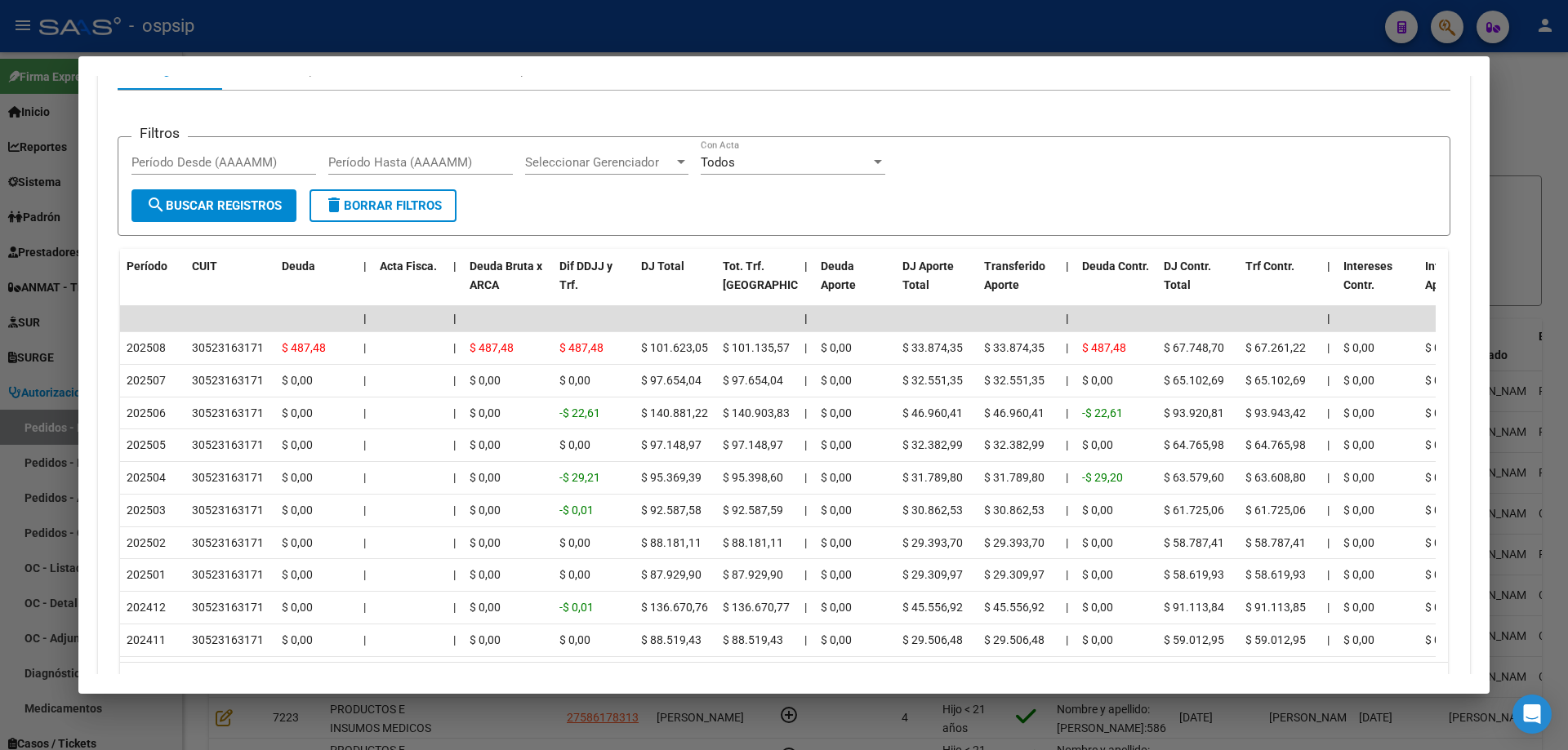
click at [38, 234] on div at bounding box center [784, 375] width 1568 height 750
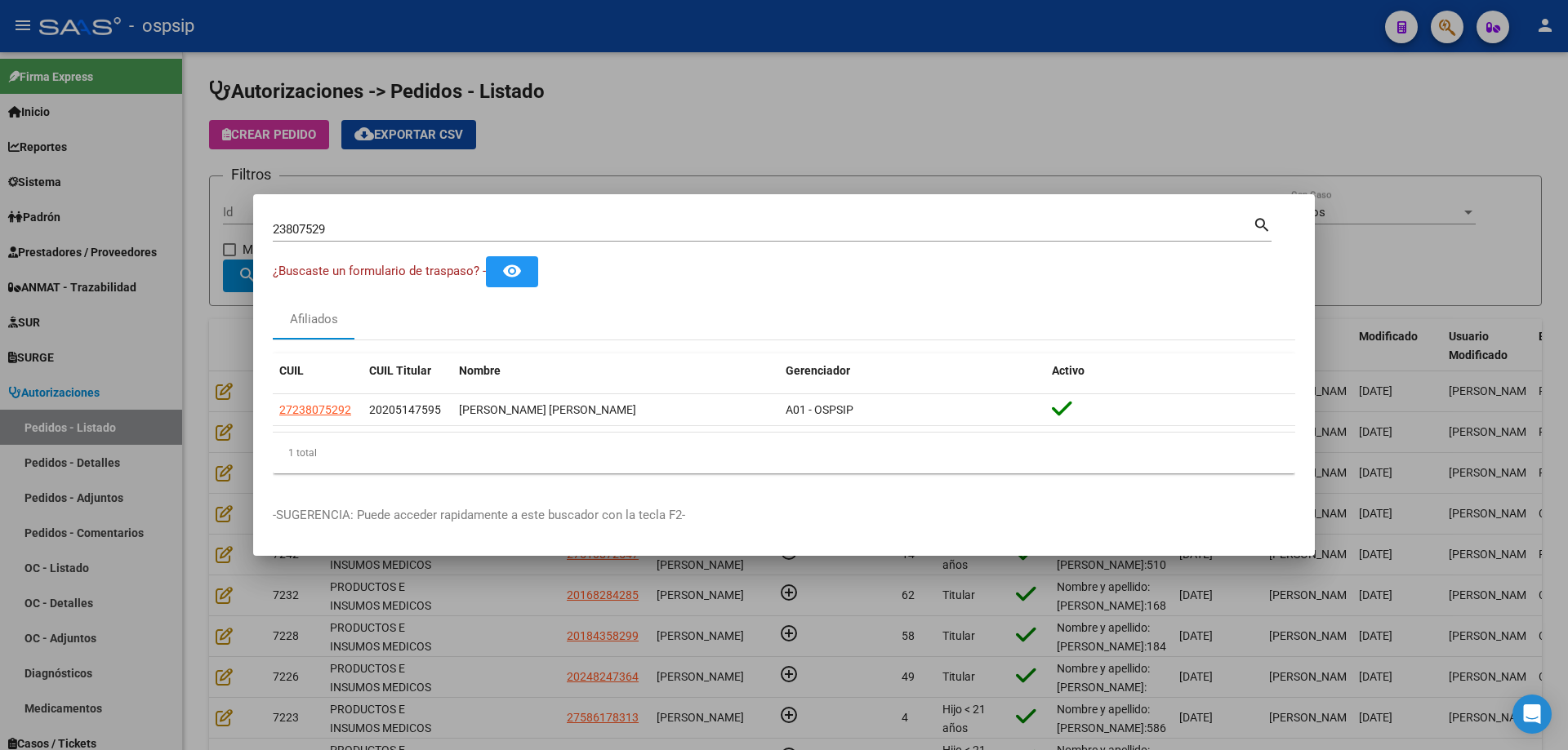
click at [241, 296] on div at bounding box center [784, 375] width 1568 height 750
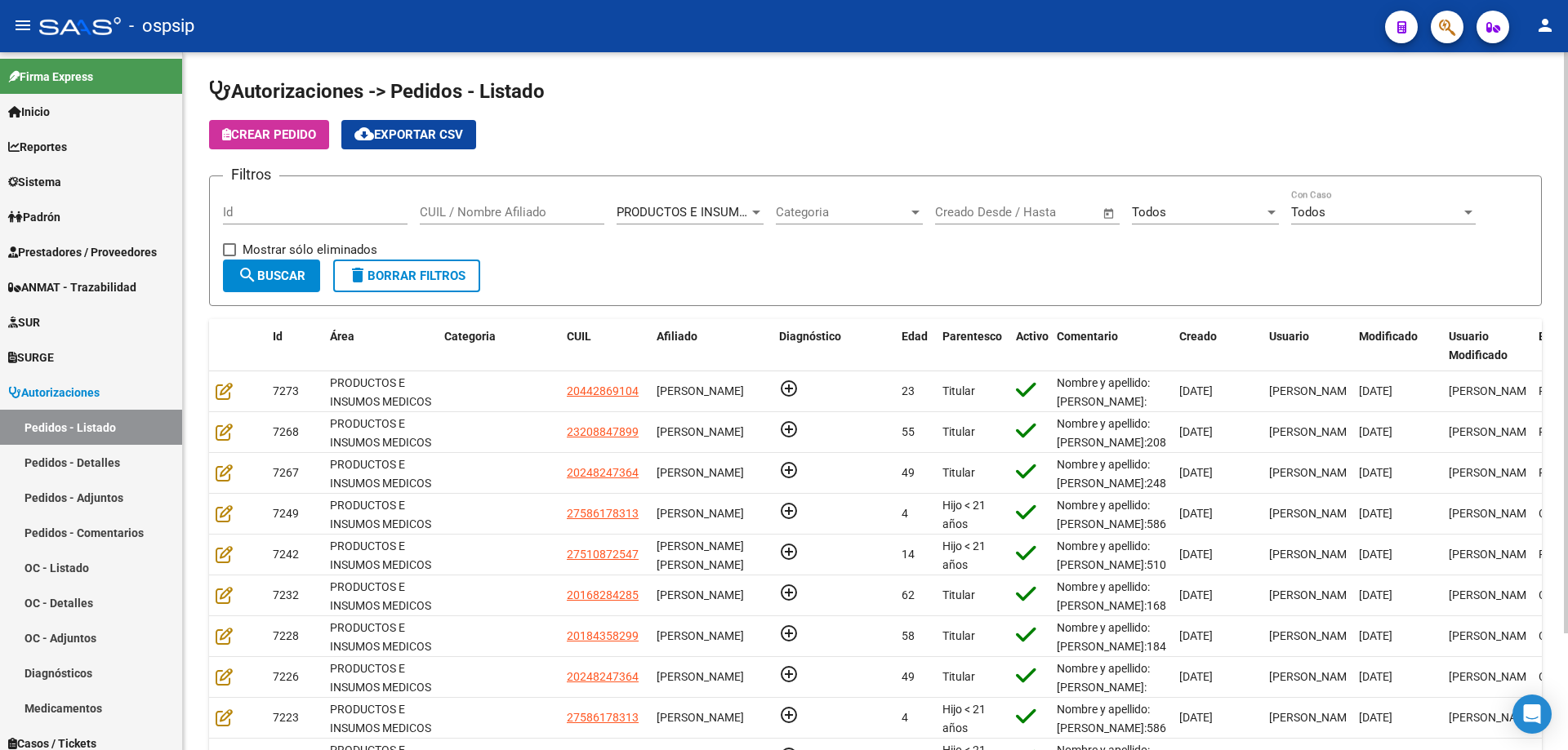
click at [491, 204] on div "CUIL / Nombre Afiliado" at bounding box center [511, 207] width 185 height 35
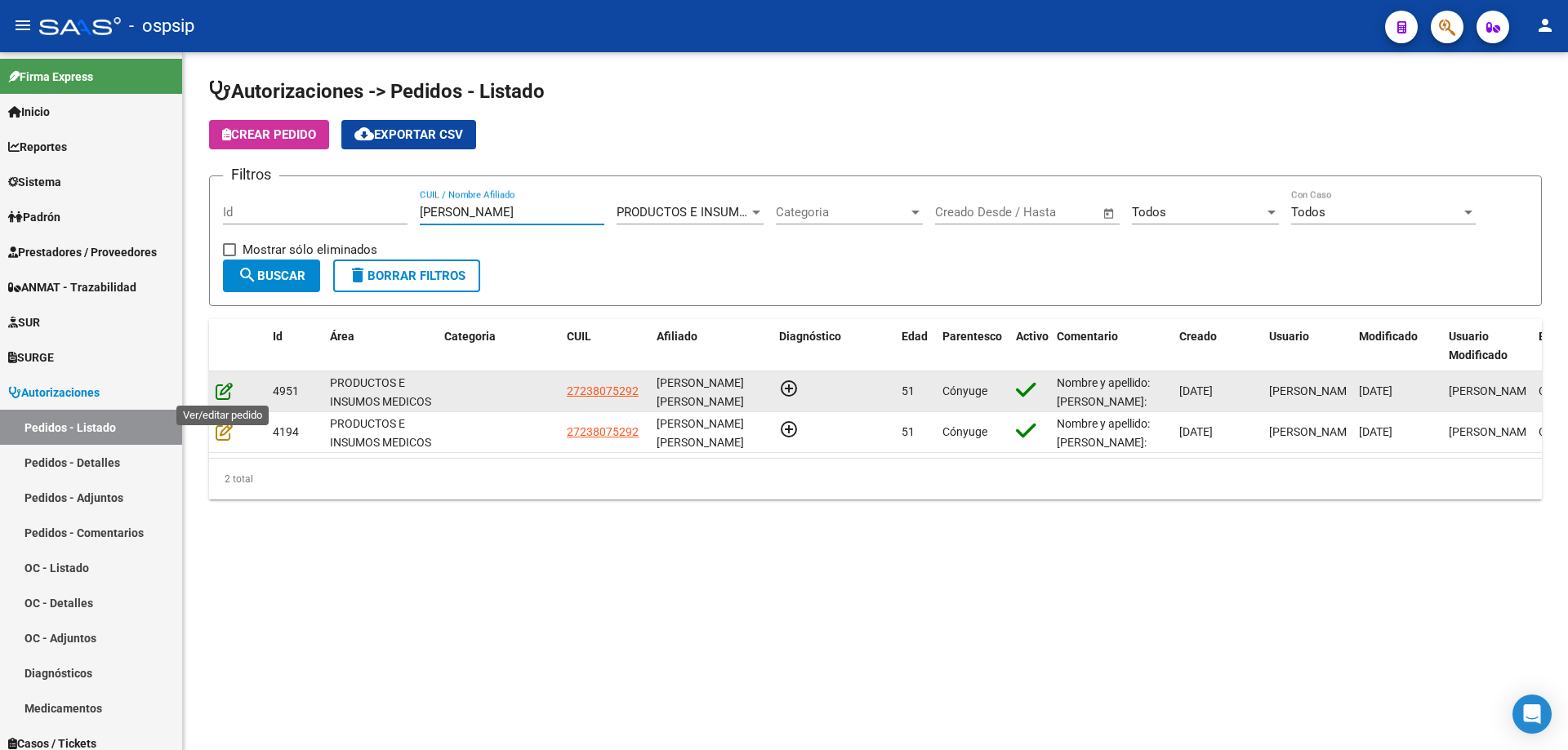
type input "[PERSON_NAME]"
click at [218, 384] on icon at bounding box center [224, 391] width 17 height 18
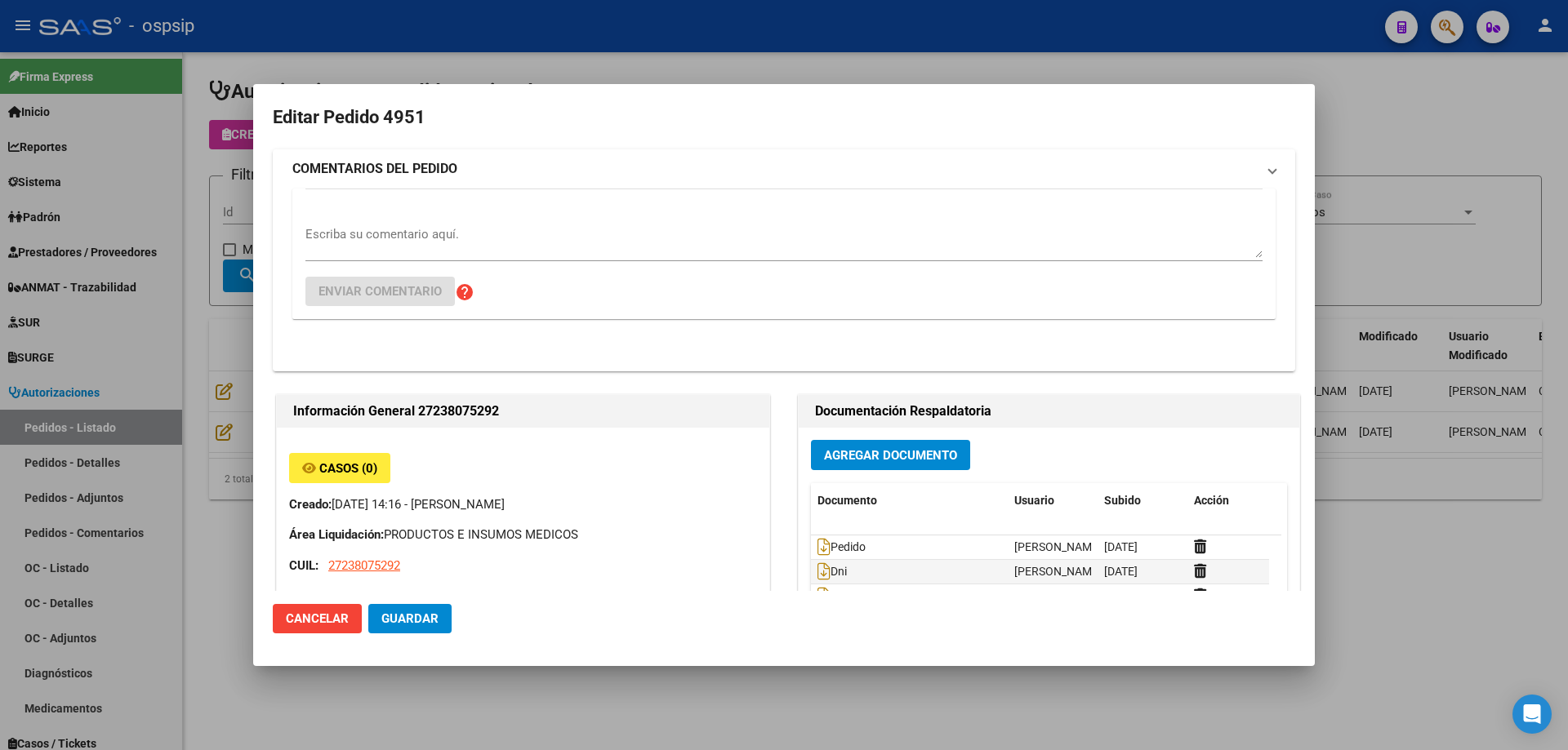
type input "[PERSON_NAME]"
type input "[GEOGRAPHIC_DATA], [GEOGRAPHIC_DATA][PERSON_NAME], [GEOGRAPHIC_DATA] 3147"
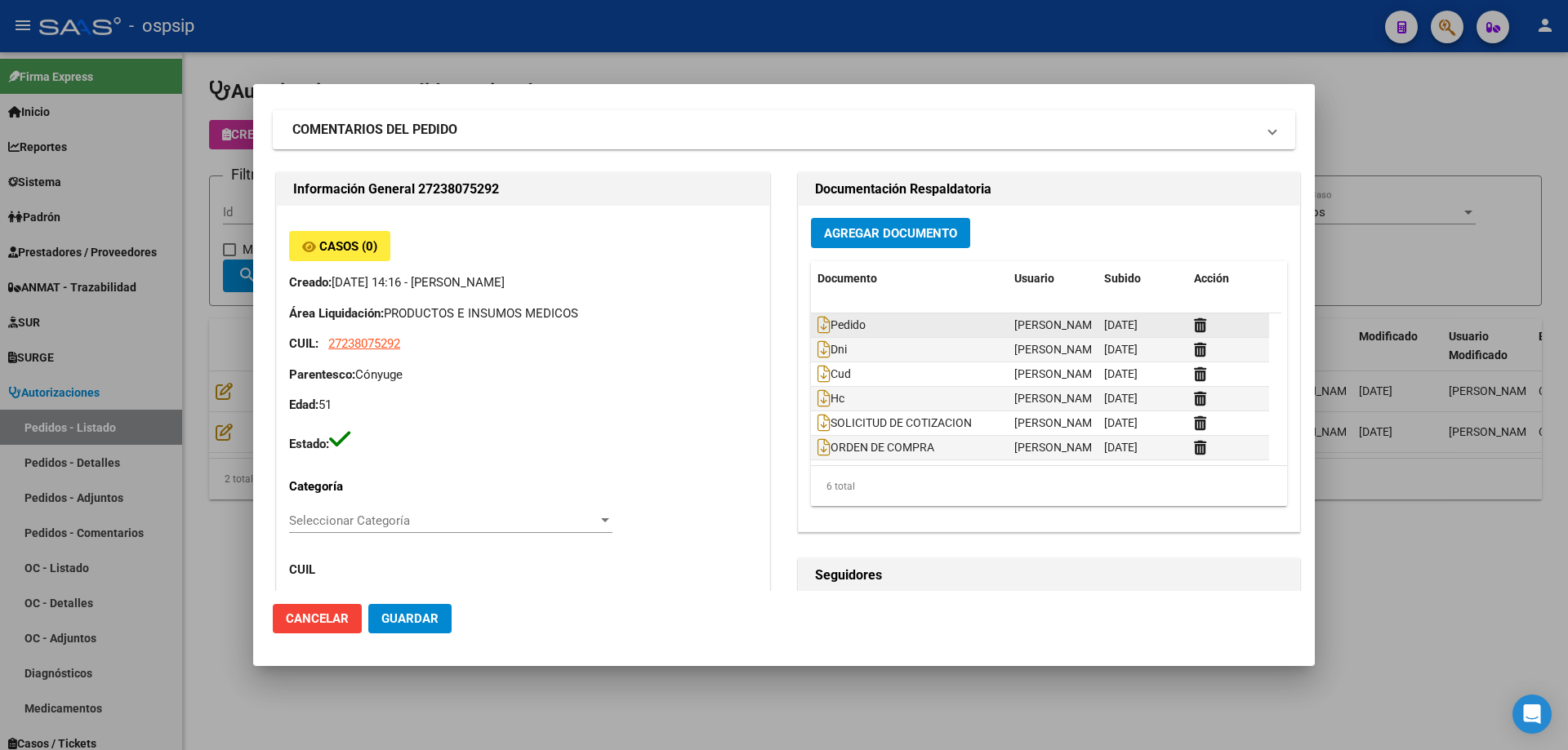
scroll to position [0, 0]
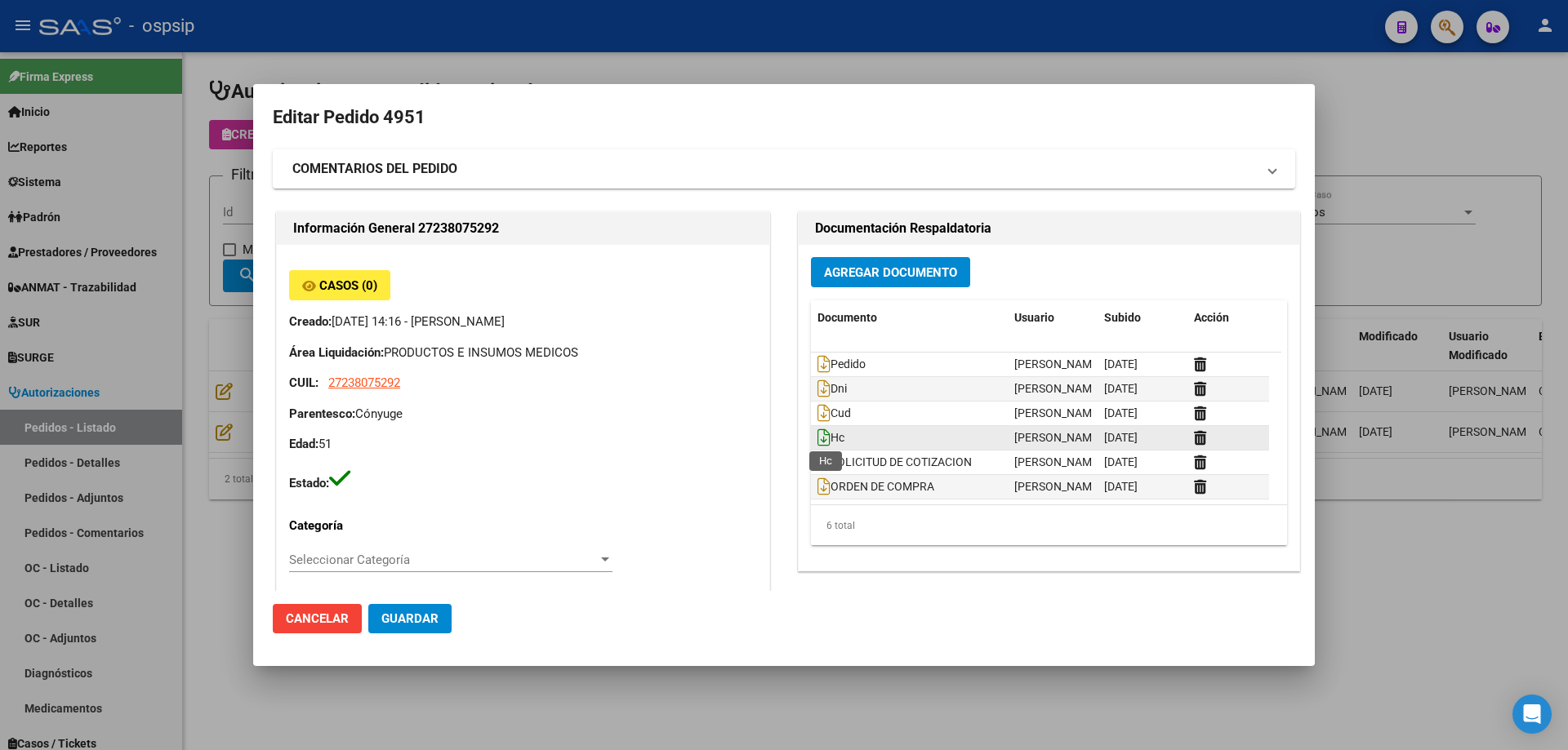
click at [821, 435] on icon at bounding box center [824, 437] width 13 height 18
click at [206, 209] on div at bounding box center [784, 375] width 1568 height 750
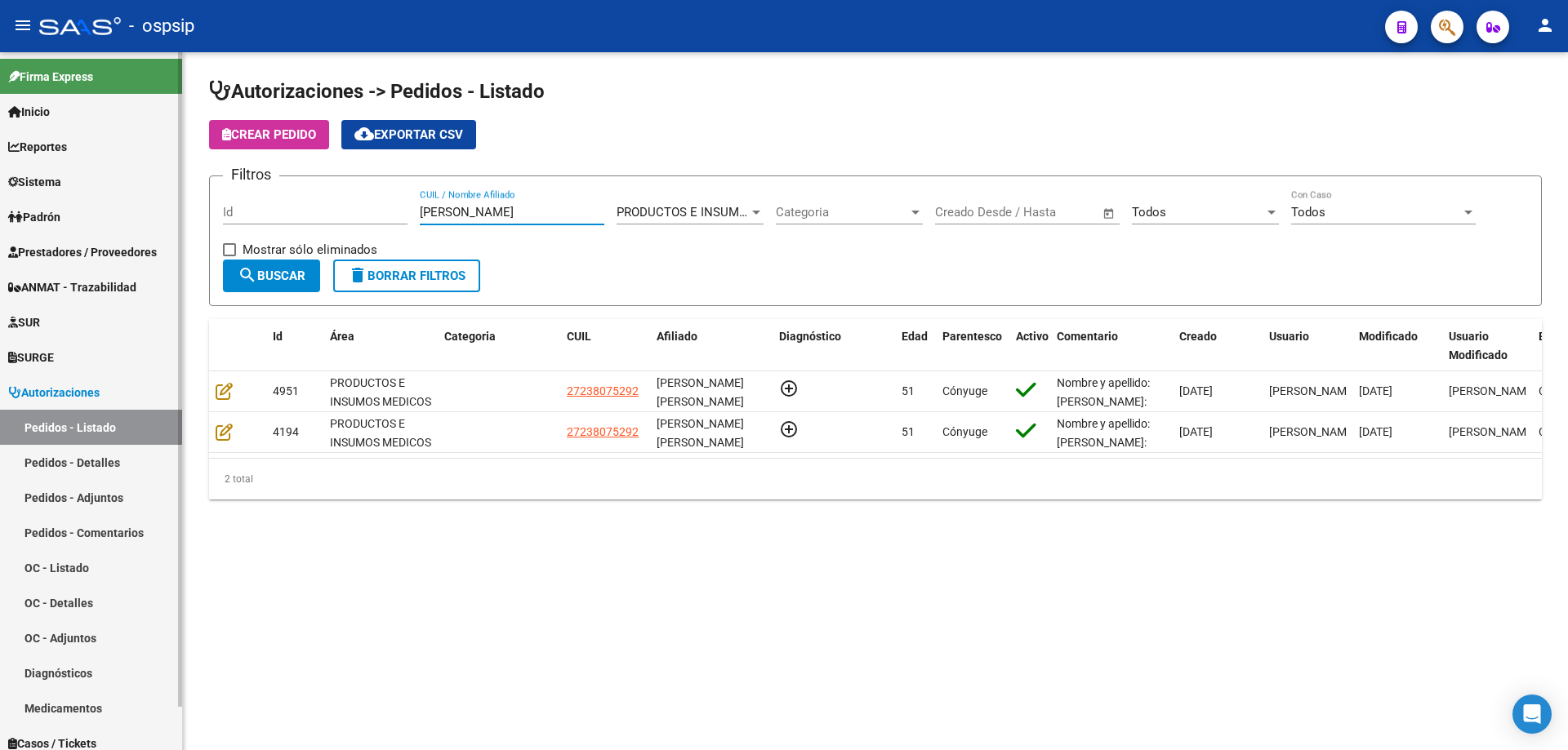
drag, startPoint x: 479, startPoint y: 217, endPoint x: 138, endPoint y: 164, distance: 345.1
click at [138, 164] on mat-sidenav-container "Firma Express Inicio Calendario SSS Instructivos Contacto OS Reportes Egresos D…" at bounding box center [784, 401] width 1568 height 698
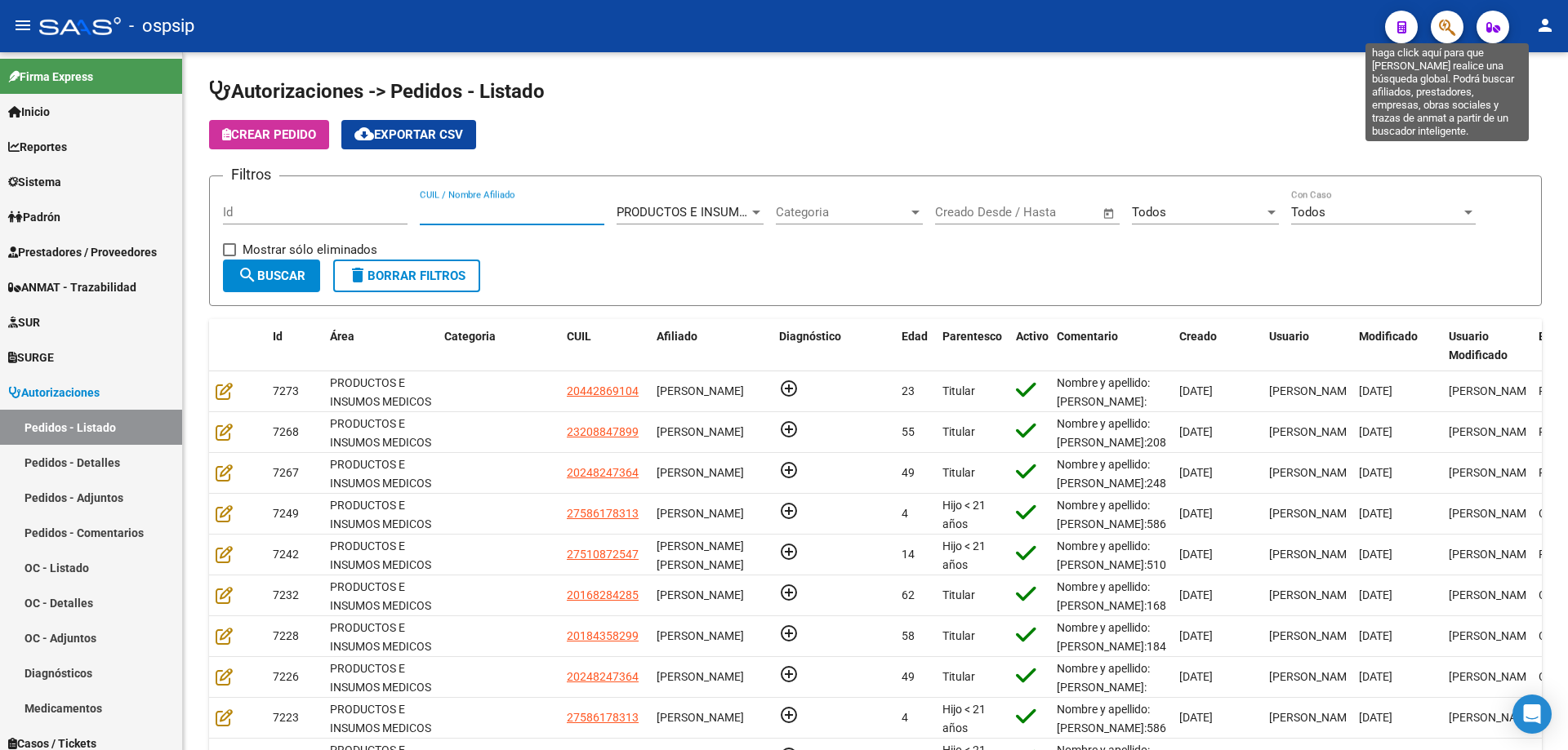
click at [1452, 24] on icon "button" at bounding box center [1447, 27] width 16 height 19
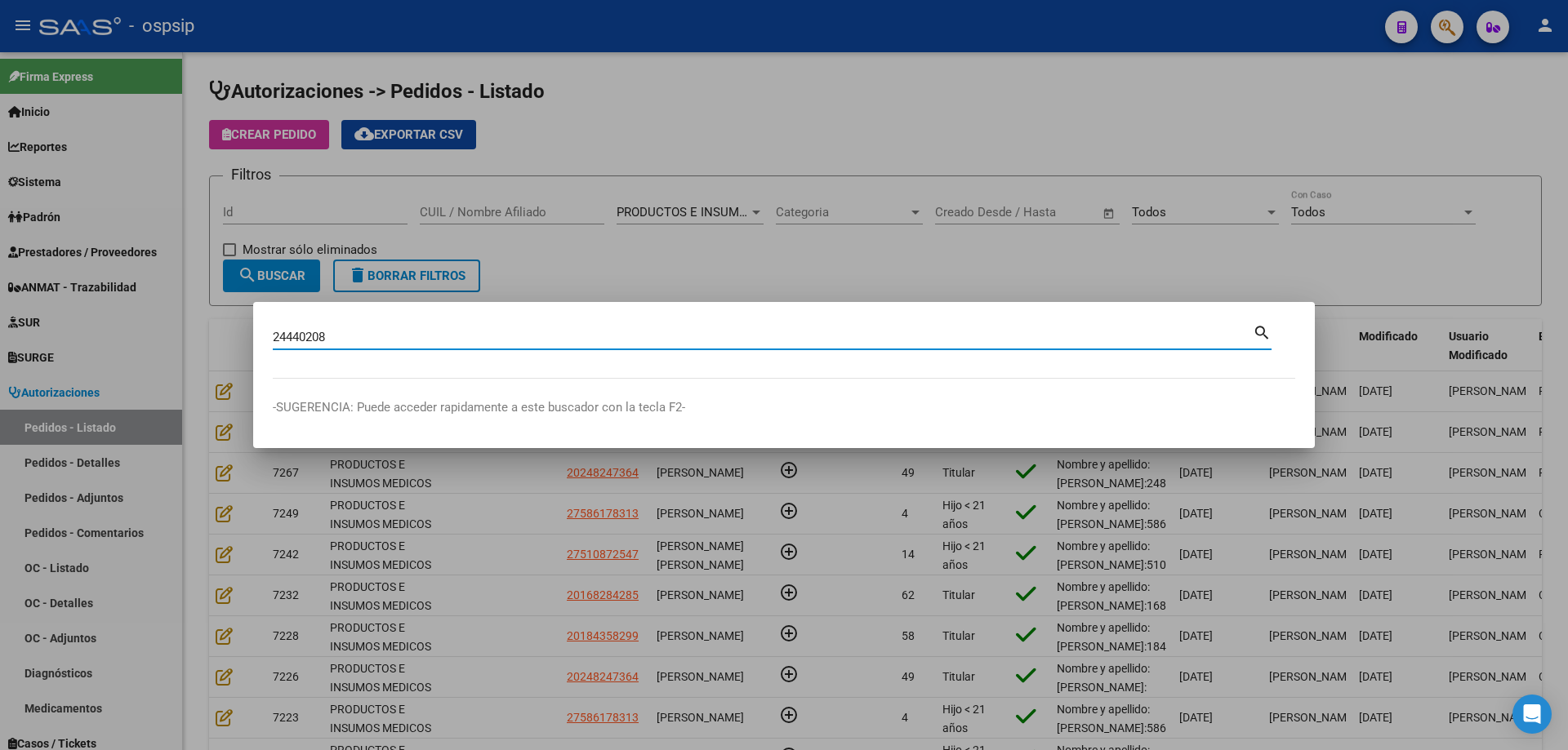
type input "24440208"
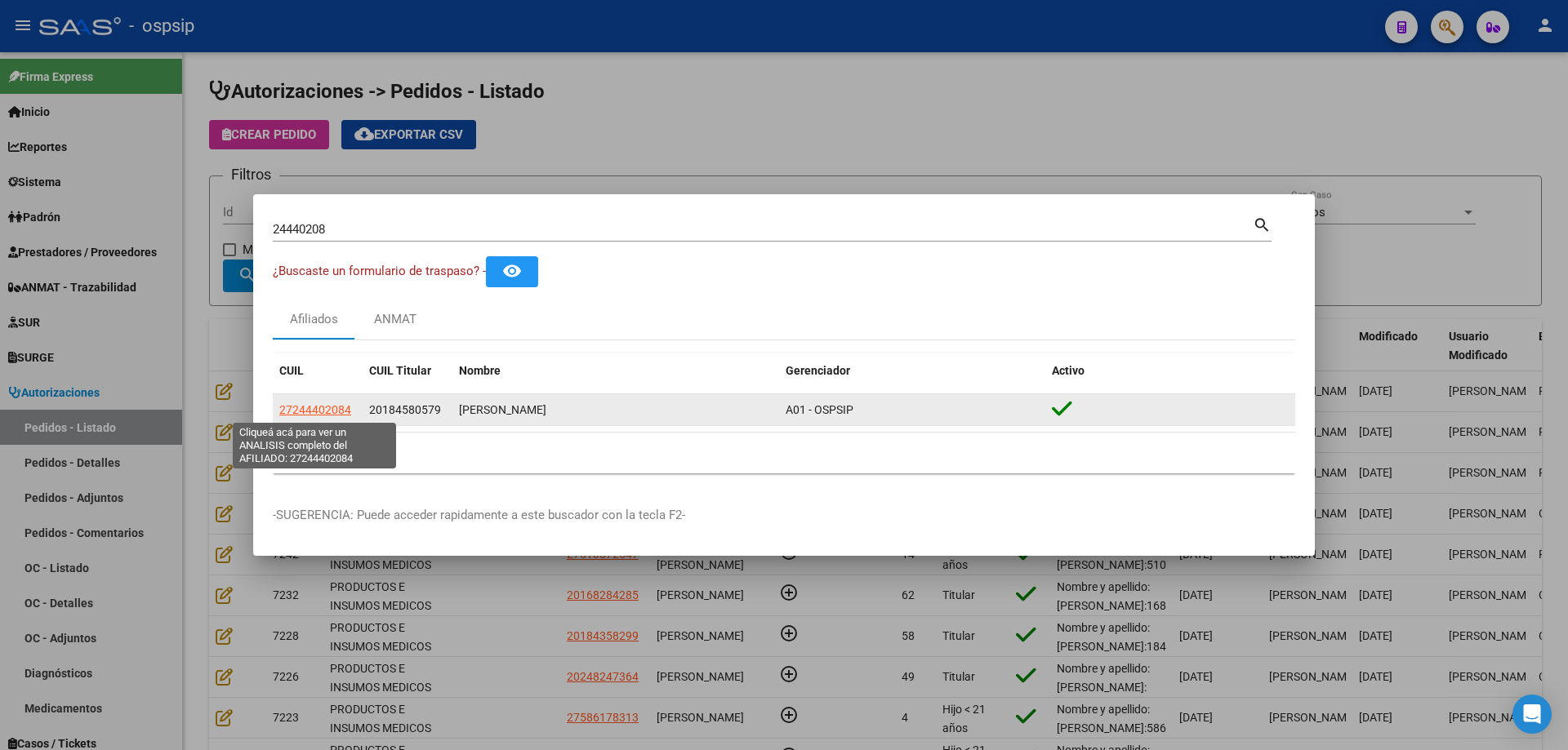
click at [319, 407] on span "27244402084" at bounding box center [315, 410] width 72 height 13
type textarea "27244402084"
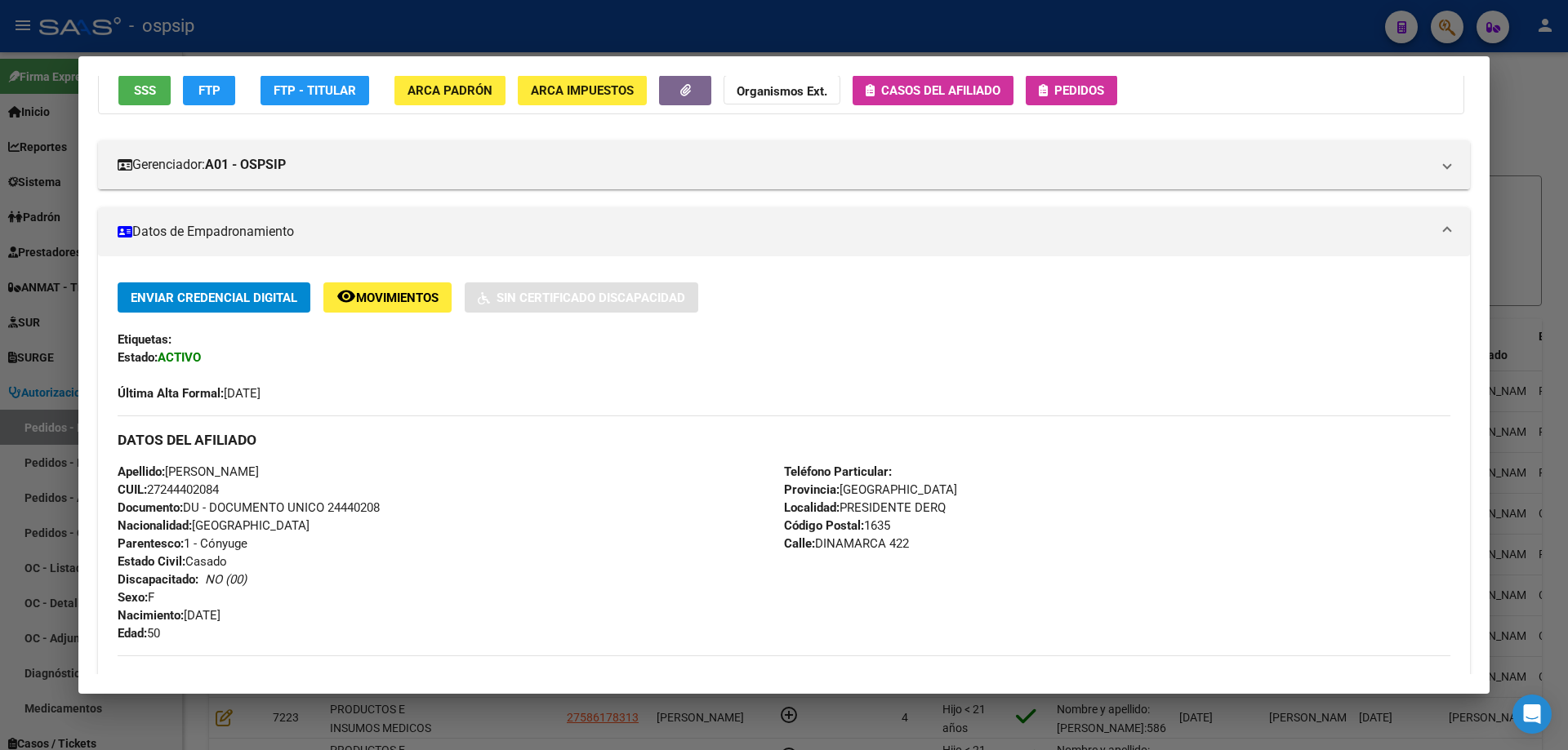
scroll to position [163, 0]
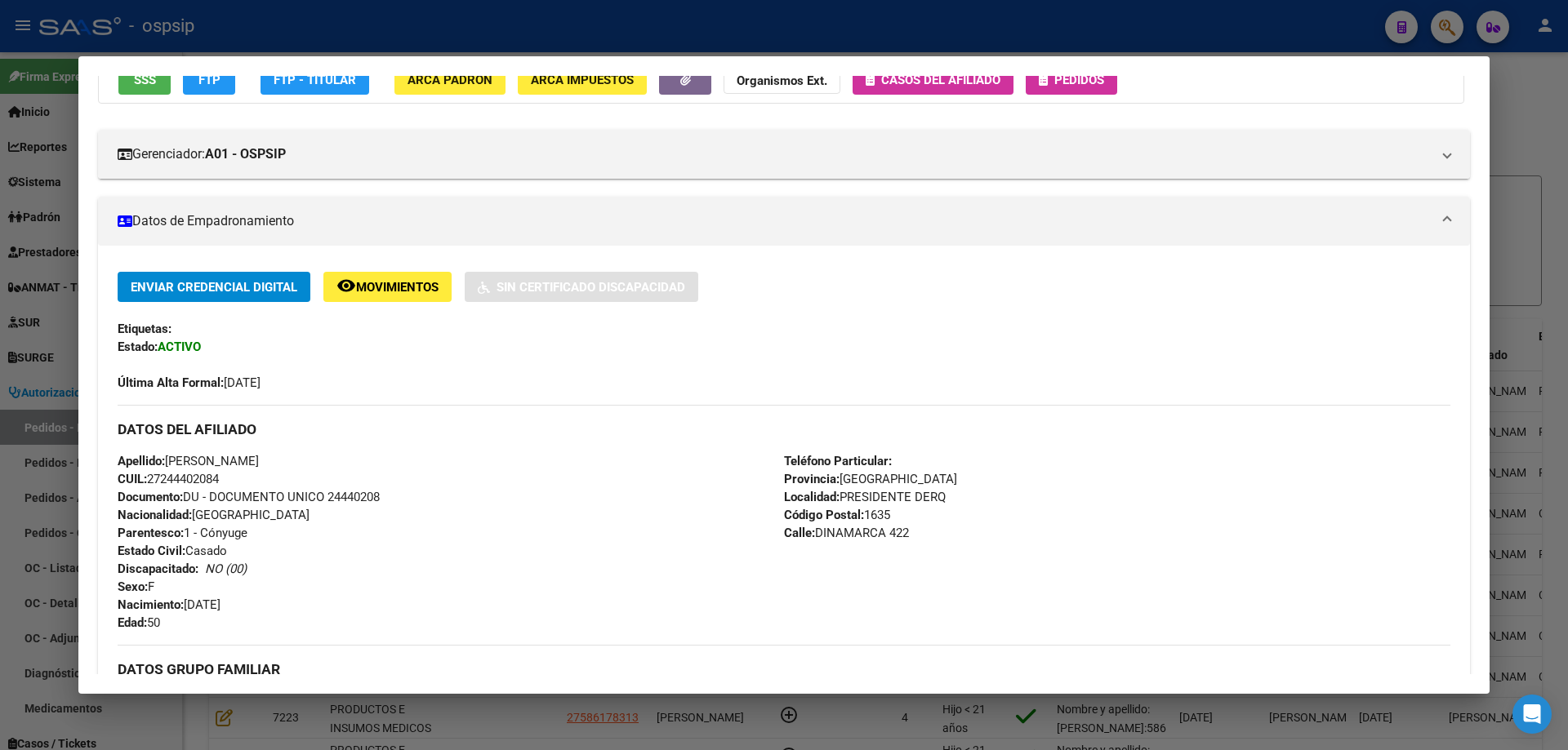
click at [41, 126] on div at bounding box center [784, 375] width 1568 height 750
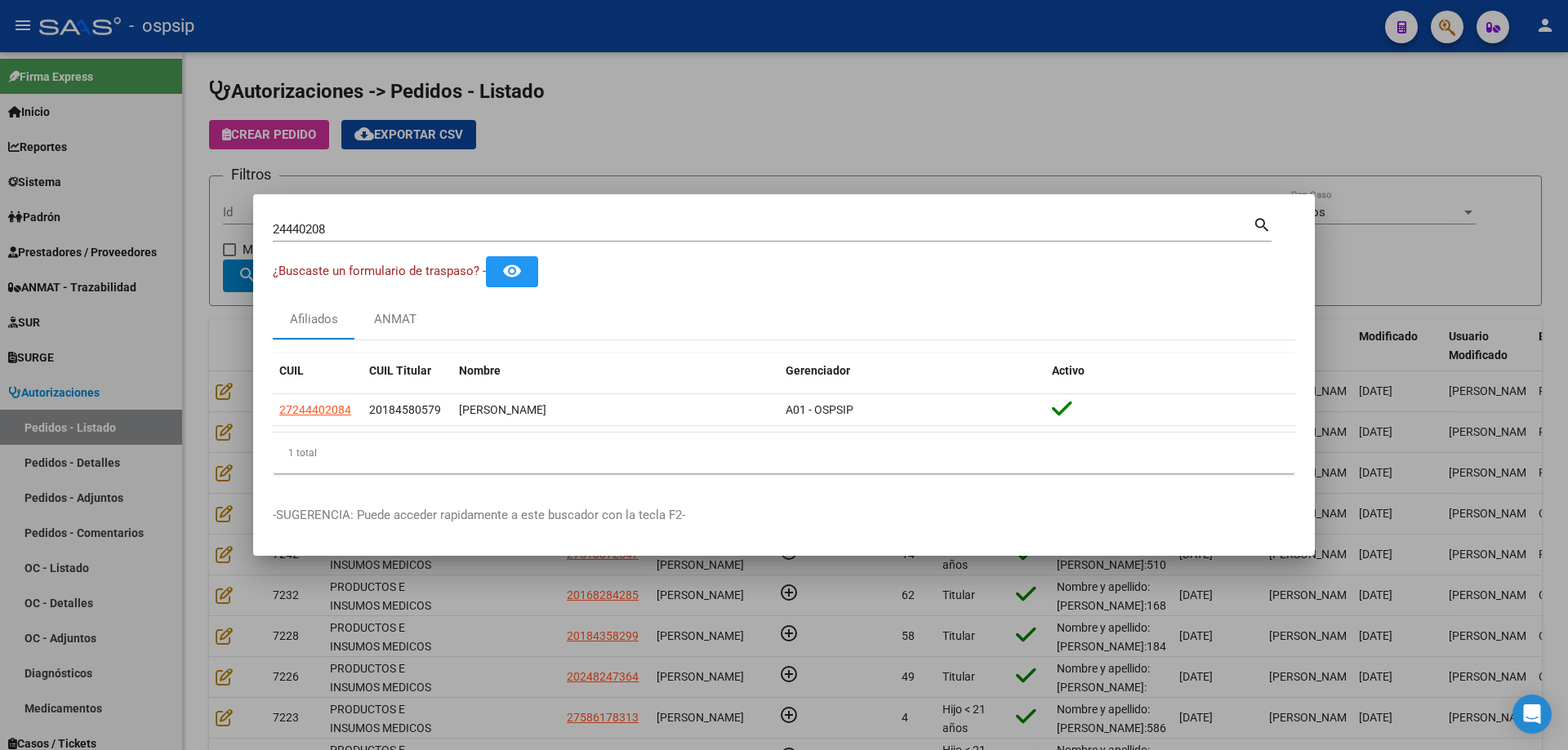
click at [94, 144] on div at bounding box center [784, 375] width 1568 height 750
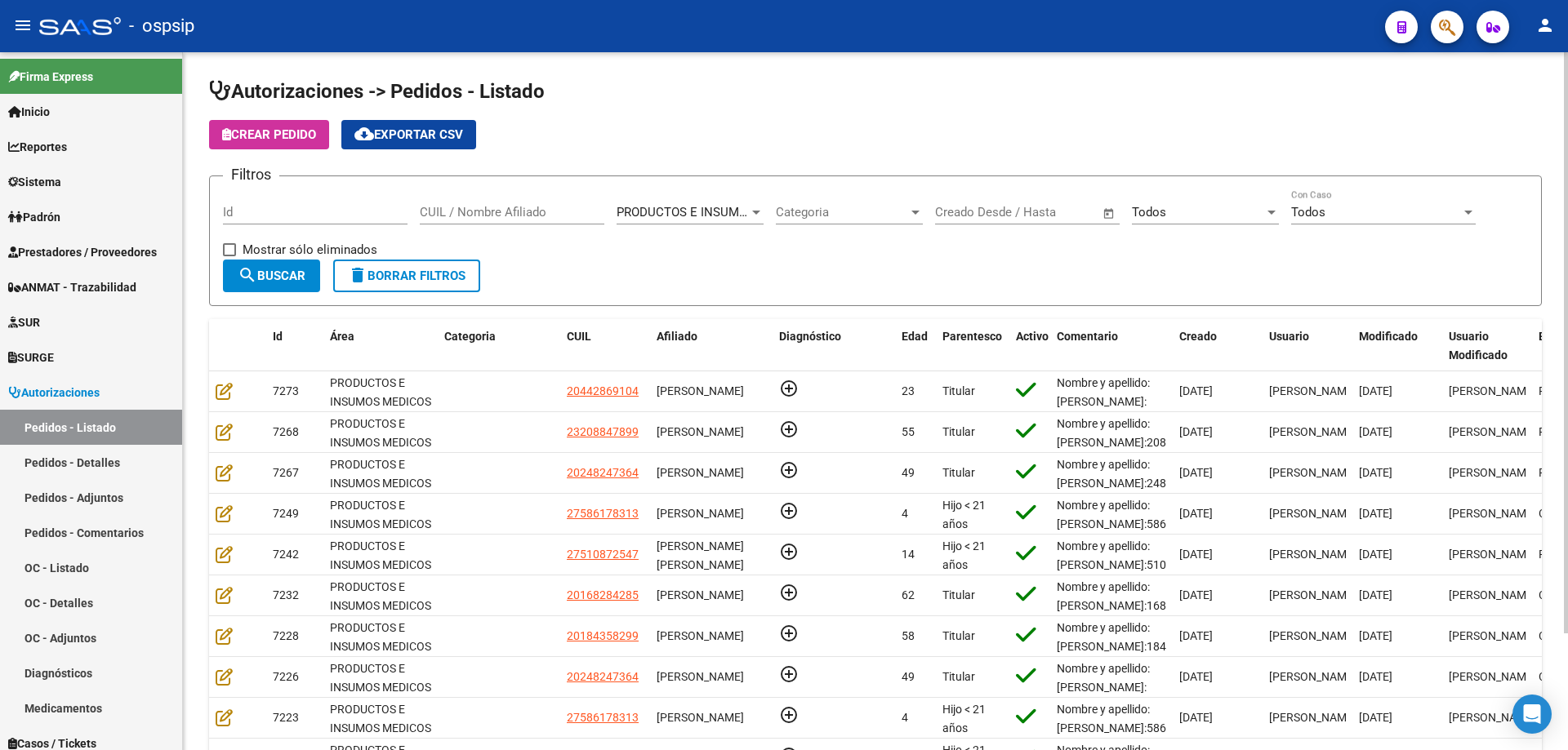
click at [537, 221] on div "CUIL / Nombre Afiliado" at bounding box center [511, 207] width 185 height 35
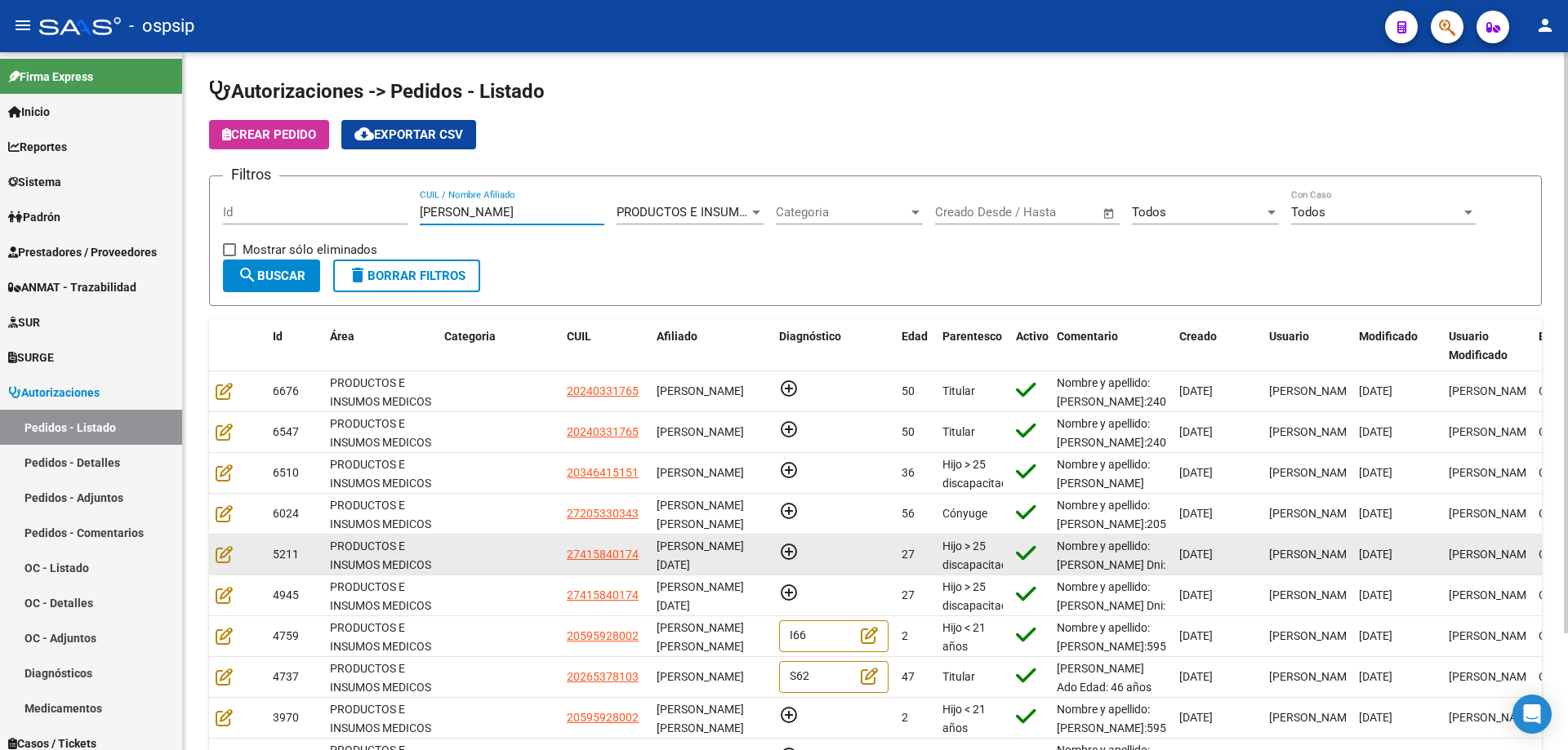
type input "[PERSON_NAME]"
click at [214, 560] on datatable-body-cell at bounding box center [238, 555] width 57 height 40
click at [226, 559] on icon at bounding box center [224, 555] width 17 height 18
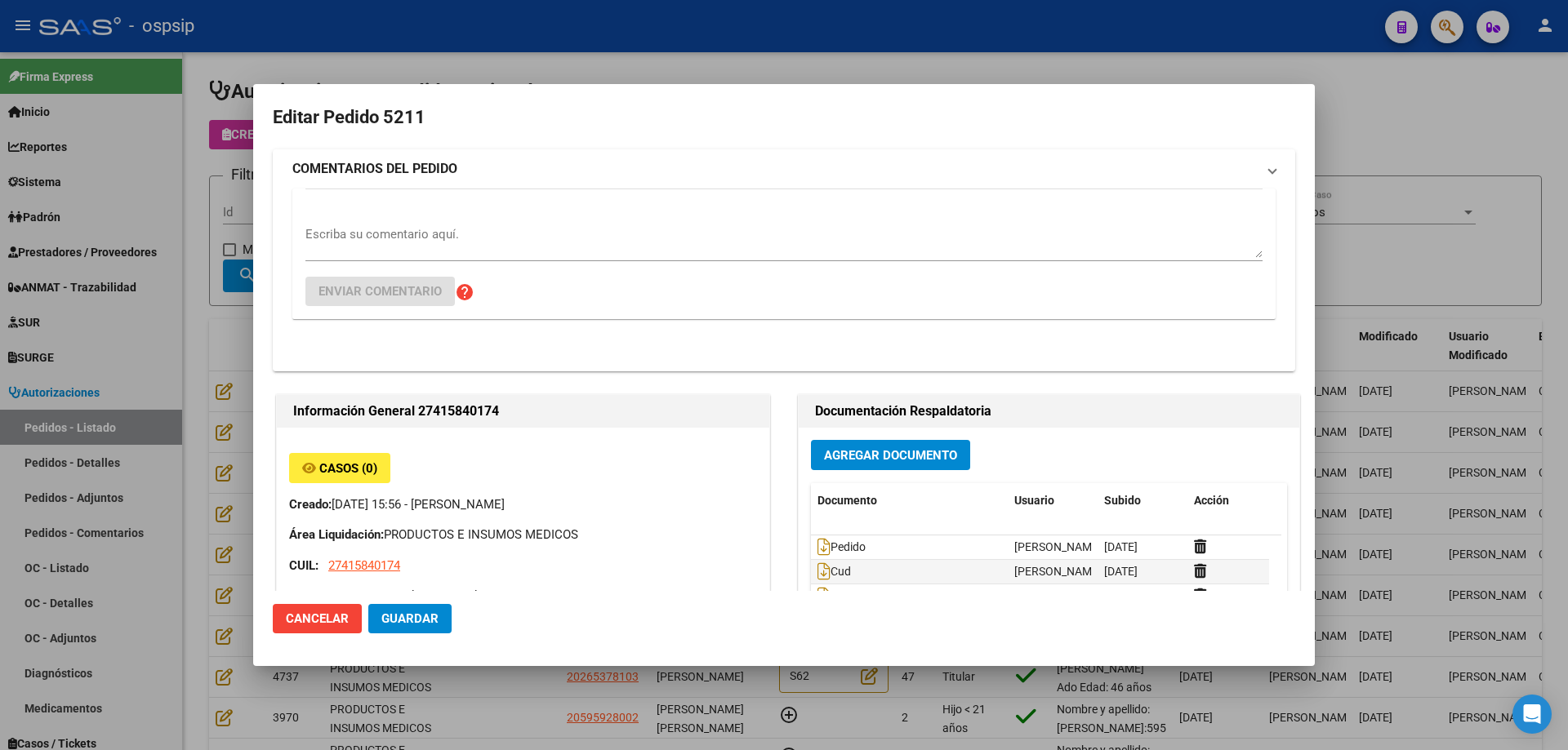
type input "[GEOGRAPHIC_DATA], [PERSON_NAME], GENERAL LAS [PERSON_NAME] 586"
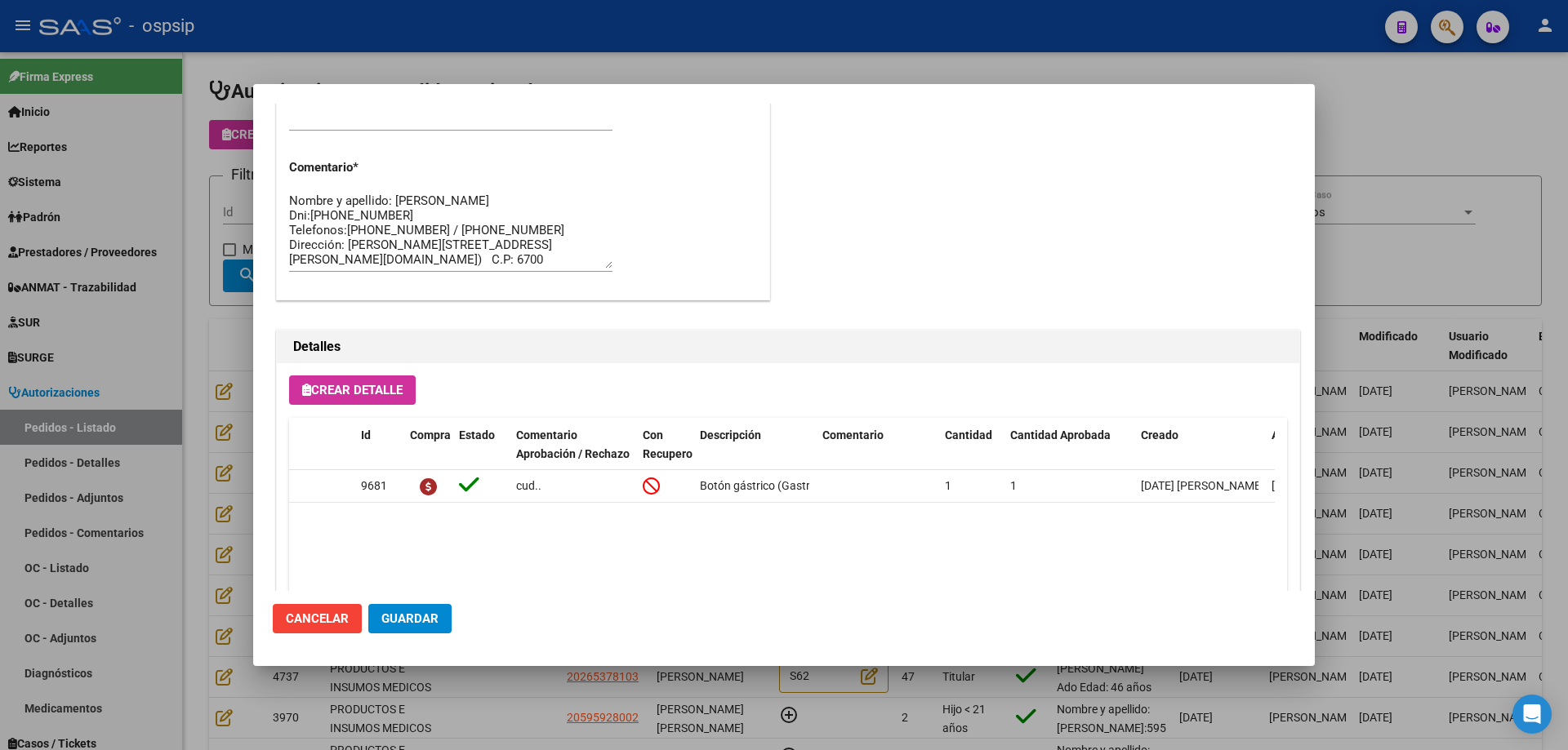
scroll to position [652, 0]
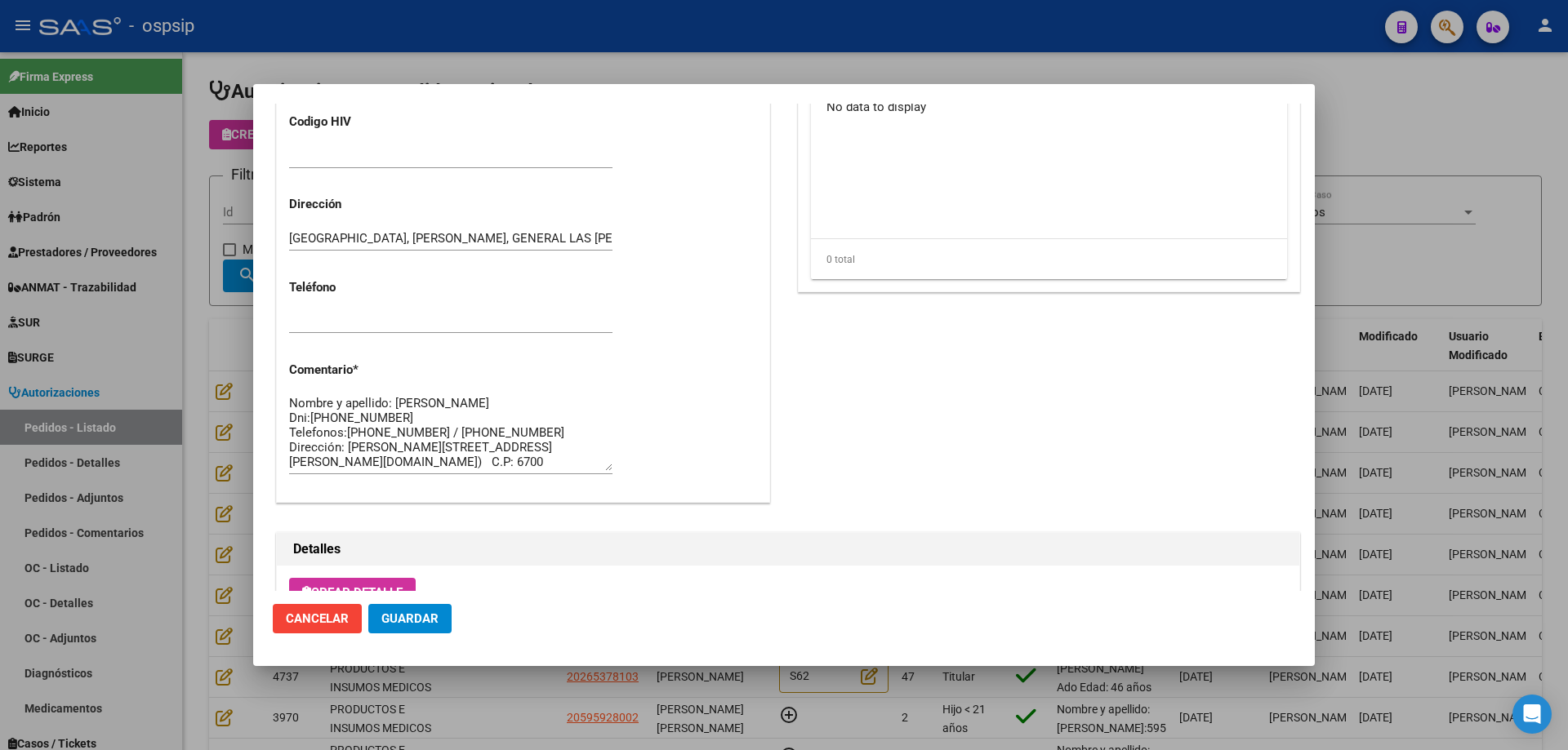
click at [345, 419] on textarea "Nombre y apellido: [PERSON_NAME] Dni:[PHONE_NUMBER] Telefonos:[PHONE_NUMBER] / …" at bounding box center [451, 433] width 323 height 77
click at [148, 250] on div at bounding box center [784, 375] width 1568 height 750
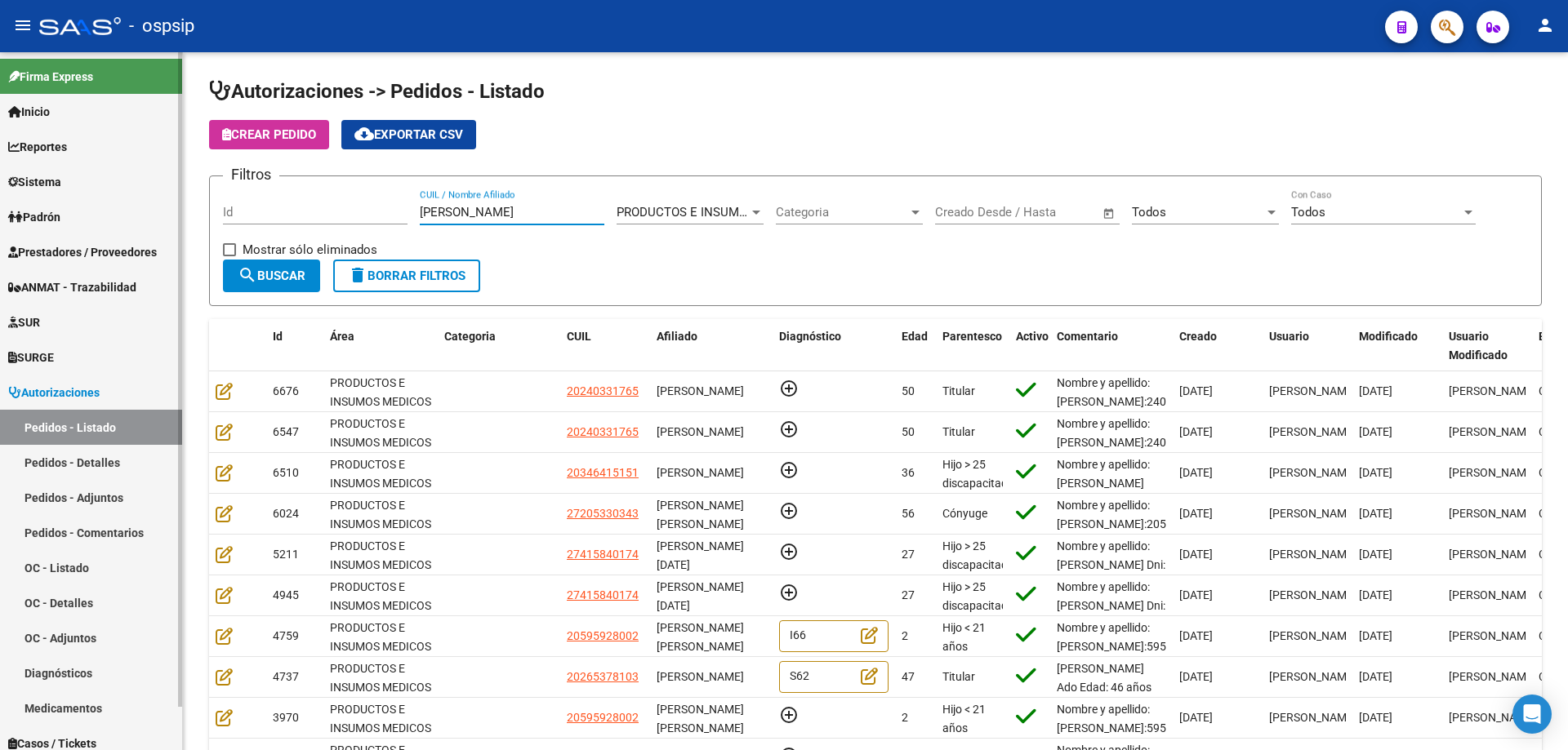
drag, startPoint x: 520, startPoint y: 215, endPoint x: 0, endPoint y: 152, distance: 523.8
click at [0, 152] on mat-sidenav-container "Firma Express Inicio Calendario SSS Instructivos Contacto OS Reportes Egresos D…" at bounding box center [784, 401] width 1568 height 698
paste input "41584017"
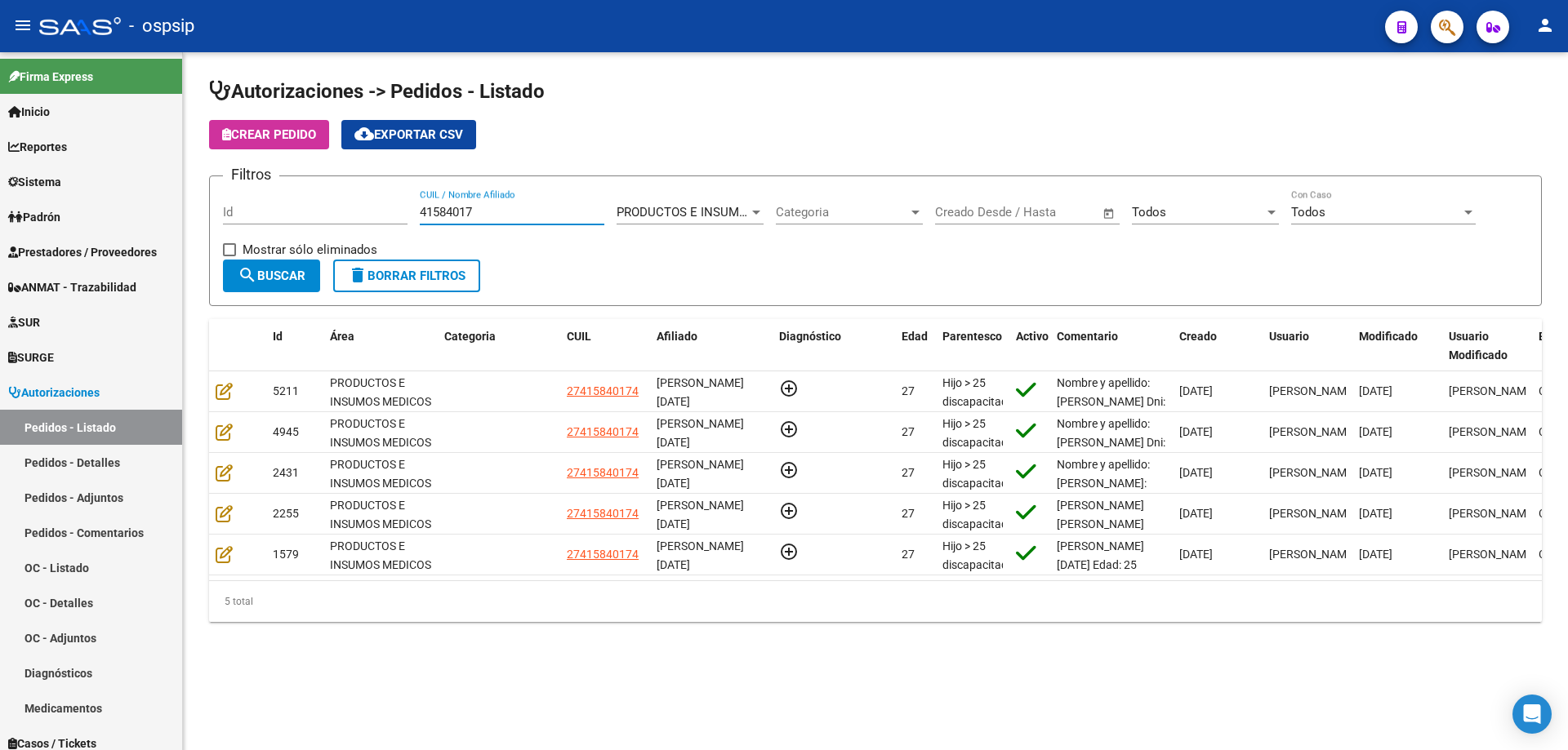
type input "41584017"
drag, startPoint x: 507, startPoint y: 215, endPoint x: 29, endPoint y: 192, distance: 478.6
click at [29, 192] on mat-sidenav-container "Firma Express Inicio Calendario SSS Instructivos Contacto OS Reportes Egresos D…" at bounding box center [784, 401] width 1568 height 698
type input "}"
